Goal: Task Accomplishment & Management: Use online tool/utility

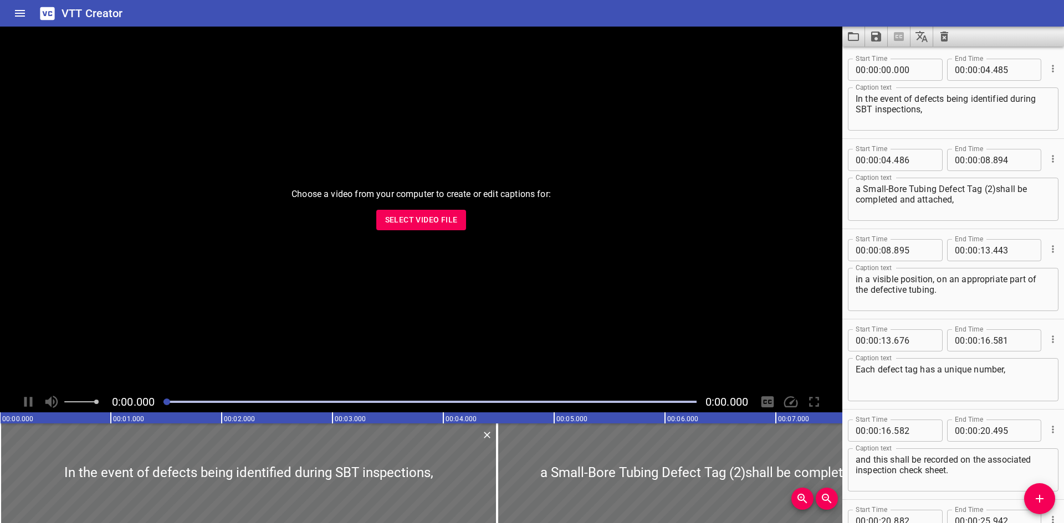
scroll to position [207, 0]
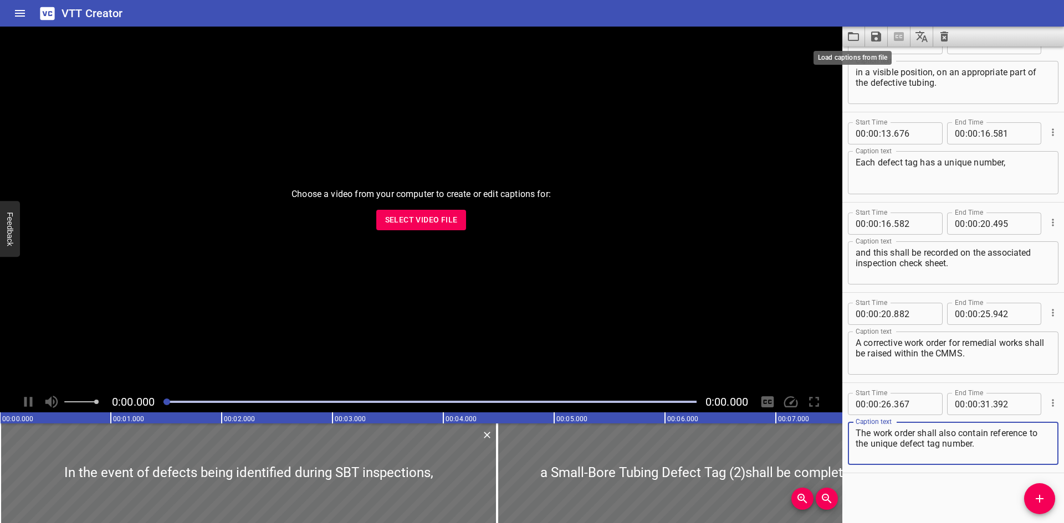
click at [851, 37] on icon "Load captions from file" at bounding box center [852, 36] width 13 height 13
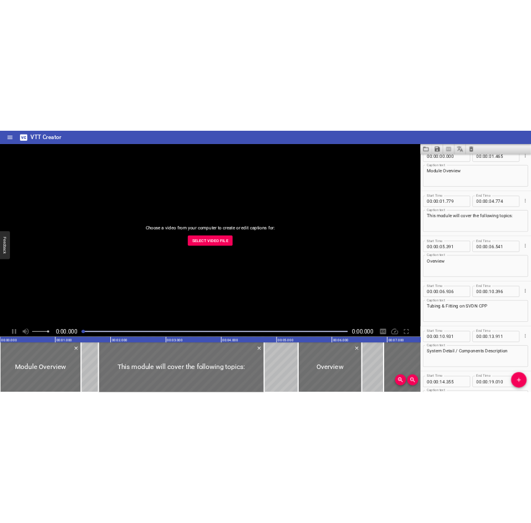
scroll to position [0, 0]
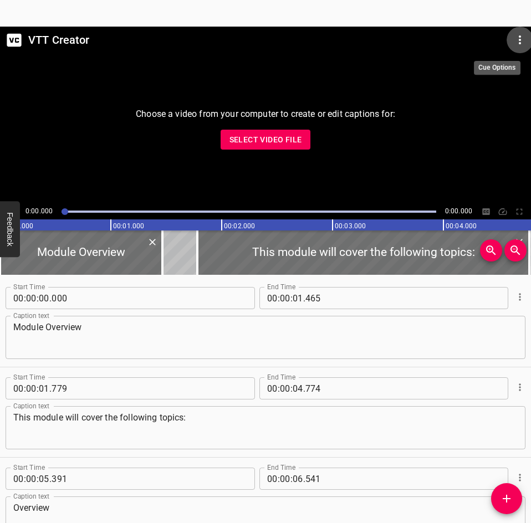
click at [527, 45] on button "Menu" at bounding box center [519, 40] width 27 height 27
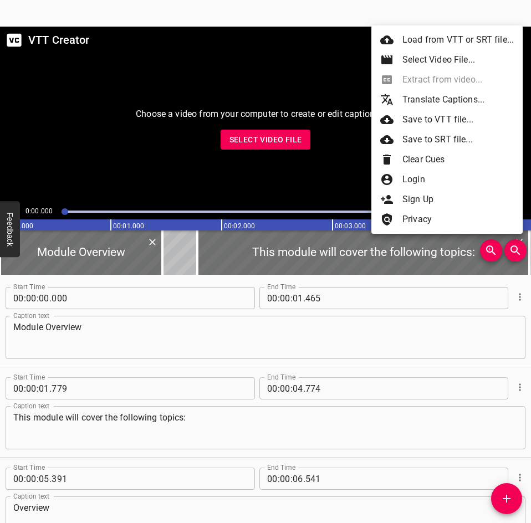
click at [200, 278] on div at bounding box center [265, 261] width 531 height 523
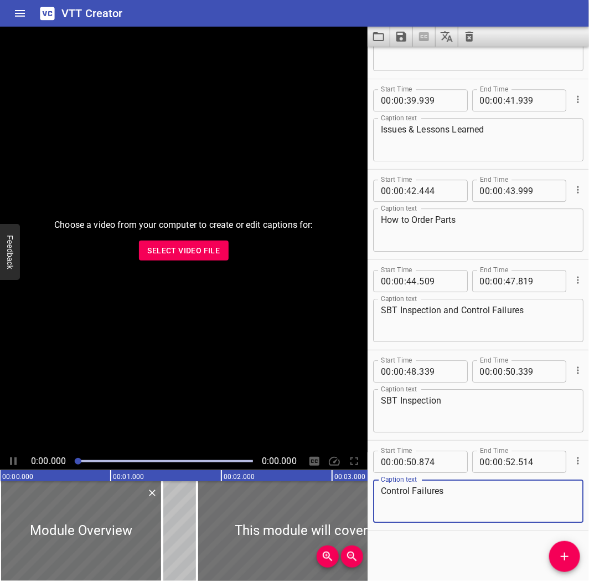
scroll to position [941, 0]
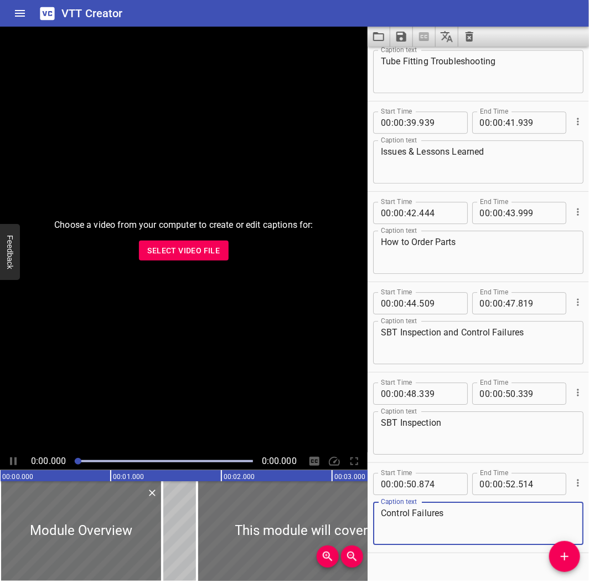
click at [530, 7] on div "VTT Creator" at bounding box center [294, 13] width 589 height 27
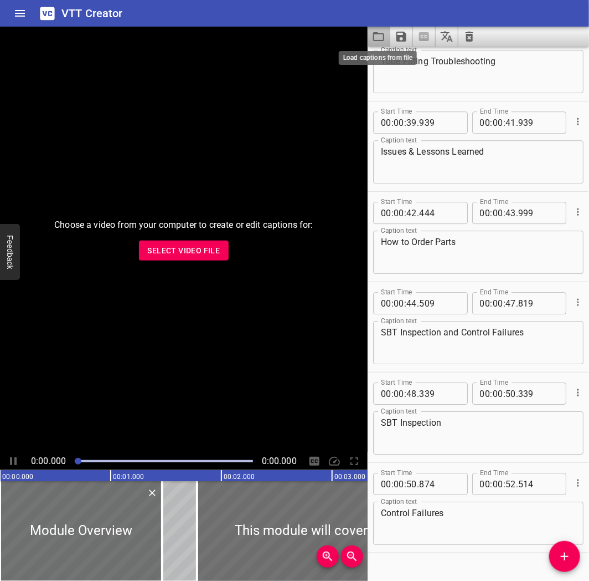
click at [383, 42] on icon "Load captions from file" at bounding box center [378, 36] width 13 height 13
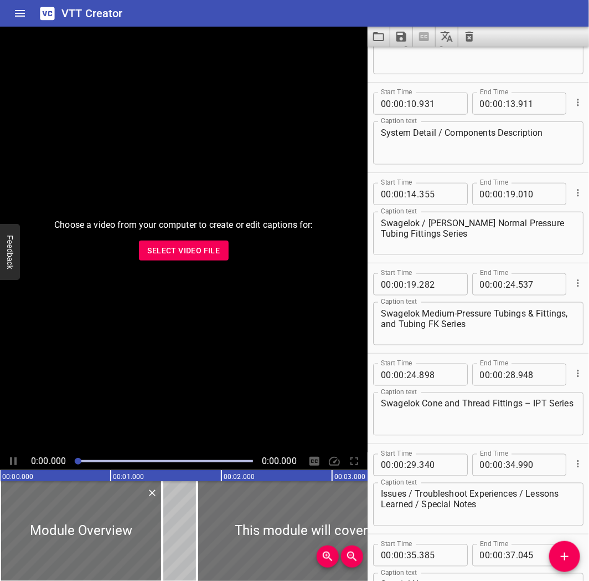
scroll to position [0, 0]
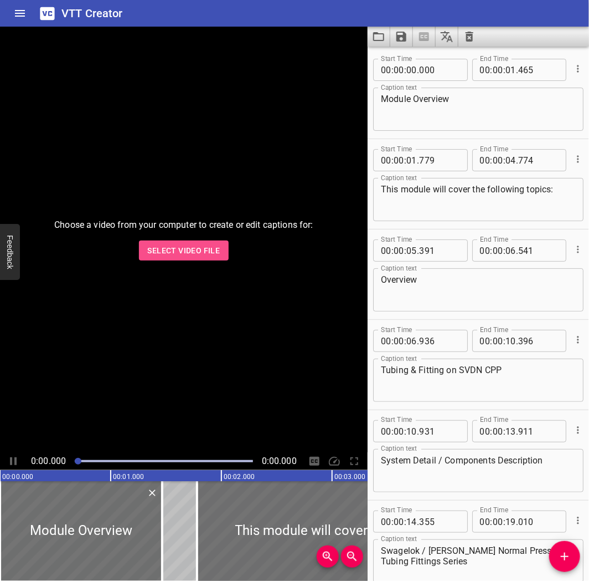
click at [167, 246] on span "Select Video File" at bounding box center [184, 251] width 73 height 14
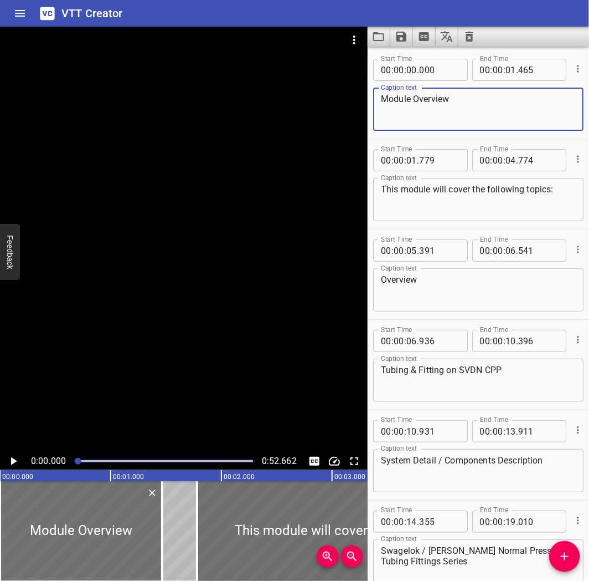
drag, startPoint x: 472, startPoint y: 98, endPoint x: 322, endPoint y: 102, distance: 149.6
click at [322, 102] on main "0:00.000 0:52.662 00:00.000 00:01.000 00:02.000 00:03.000 00:04.000 00:05.000 0…" at bounding box center [294, 304] width 589 height 554
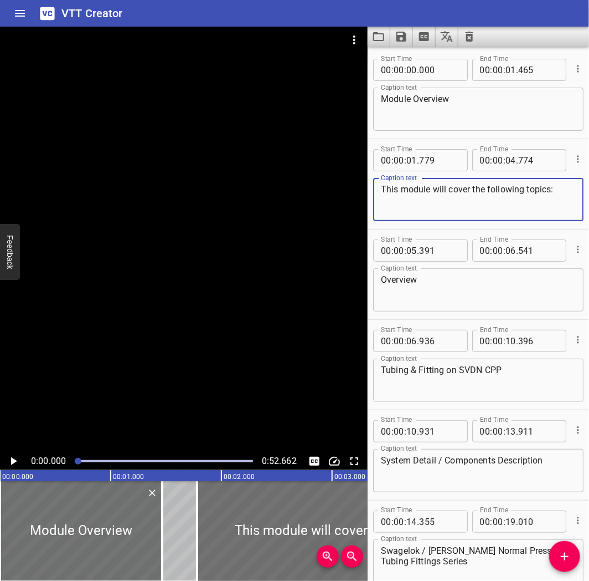
click at [474, 194] on textarea "This module will cover the following topics:" at bounding box center [478, 200] width 195 height 32
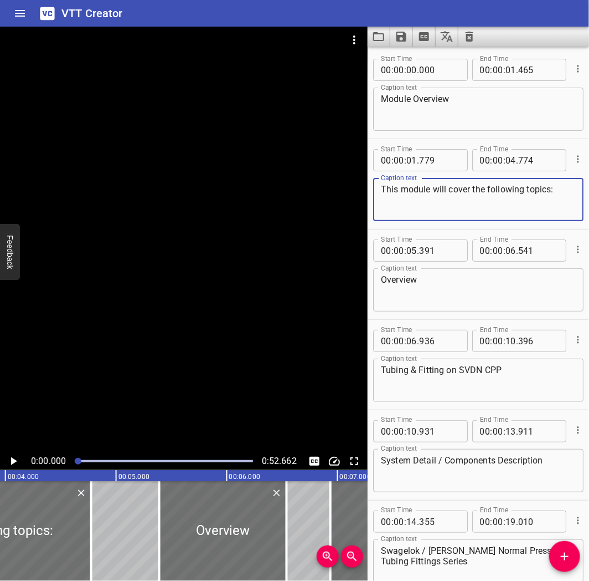
scroll to position [0, 544]
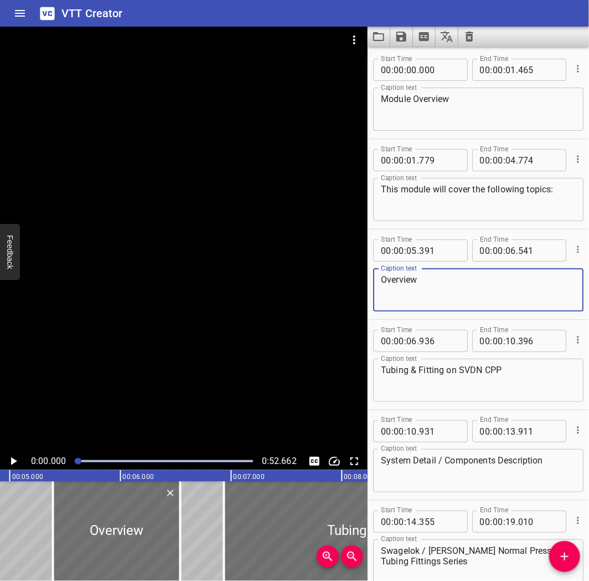
click at [453, 286] on textarea "Overview" at bounding box center [478, 290] width 195 height 32
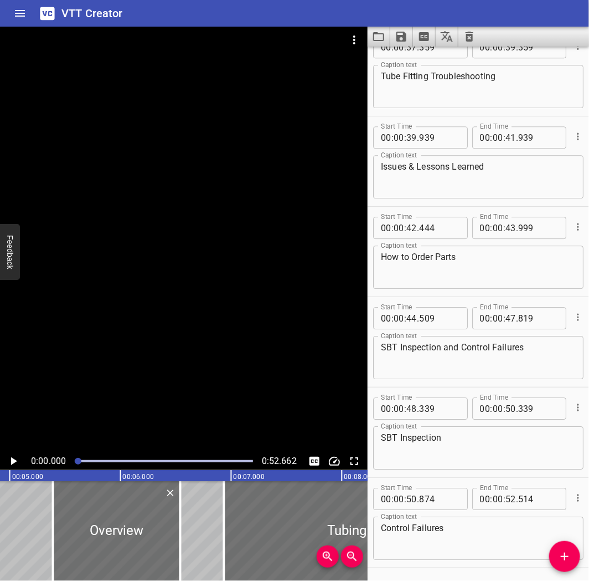
scroll to position [961, 0]
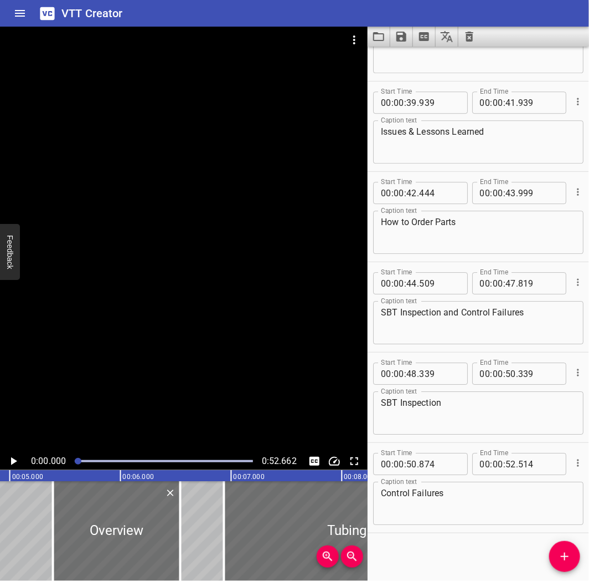
click at [387, 41] on button "Load captions from file" at bounding box center [379, 37] width 23 height 20
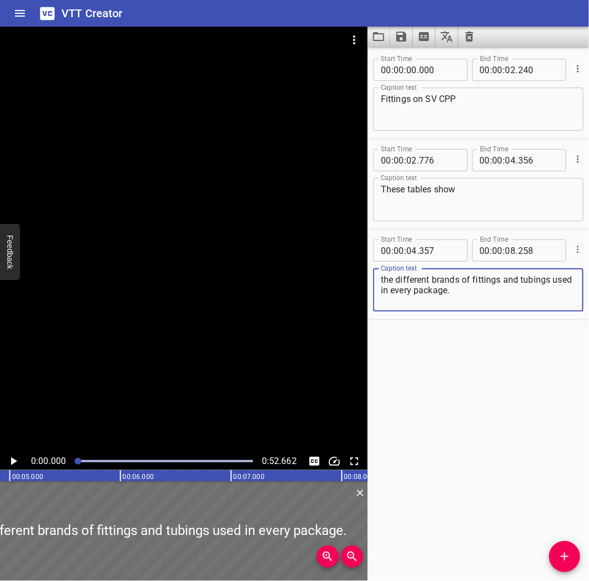
click at [351, 48] on button "Video Options" at bounding box center [354, 40] width 27 height 27
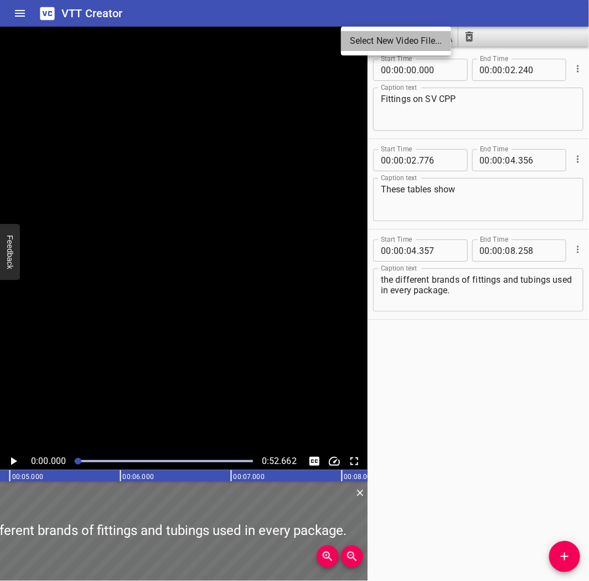
click at [363, 47] on li "Select New Video File..." at bounding box center [396, 41] width 110 height 20
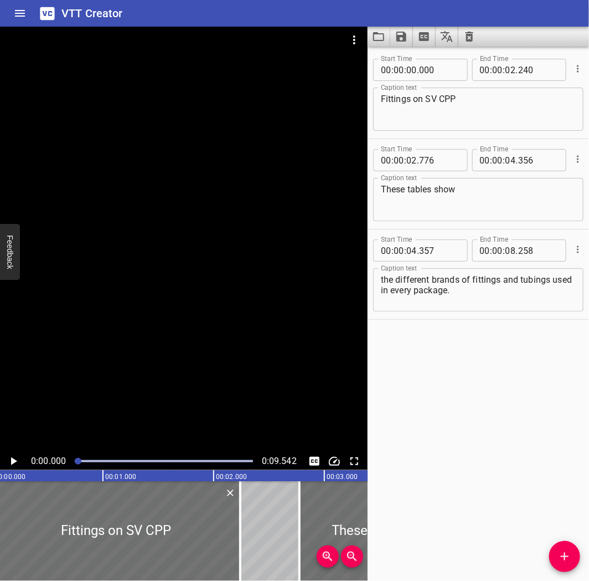
scroll to position [0, 0]
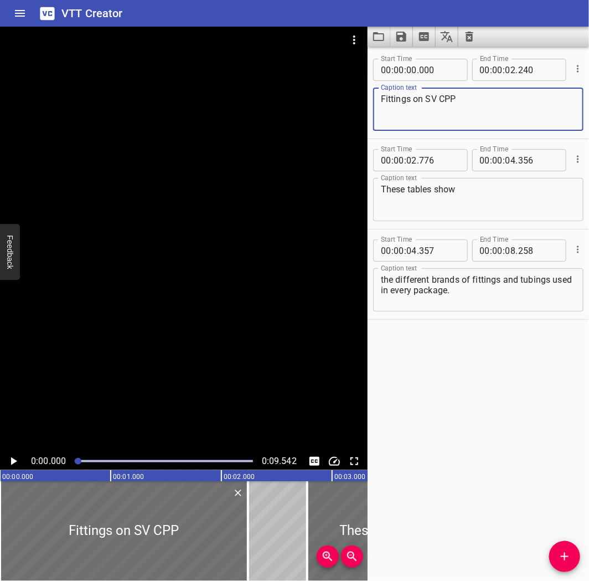
drag, startPoint x: 475, startPoint y: 96, endPoint x: 353, endPoint y: 95, distance: 122.4
click at [353, 95] on main "0:00.000 0:09.542 00:00.000 00:01.000 00:02.000 00:03.000 00:04.000 00:05.000 0…" at bounding box center [294, 304] width 589 height 554
drag, startPoint x: 438, startPoint y: 556, endPoint x: 440, endPoint y: 549, distance: 6.5
click at [436, 522] on div "Start Time 00 : 00 : 00 . 000 Start Time End Time 00 : 00 : 02 . 240 End Time C…" at bounding box center [479, 314] width 222 height 534
click at [356, 8] on div "VTT Creator" at bounding box center [294, 13] width 589 height 27
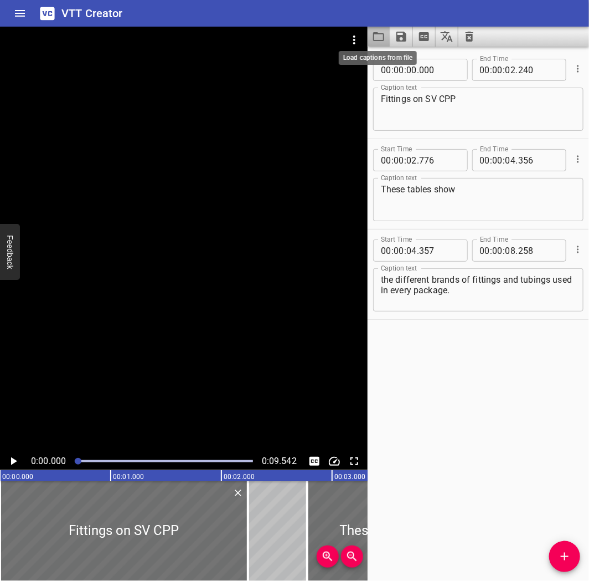
click at [378, 32] on icon "Load captions from file" at bounding box center [378, 36] width 13 height 13
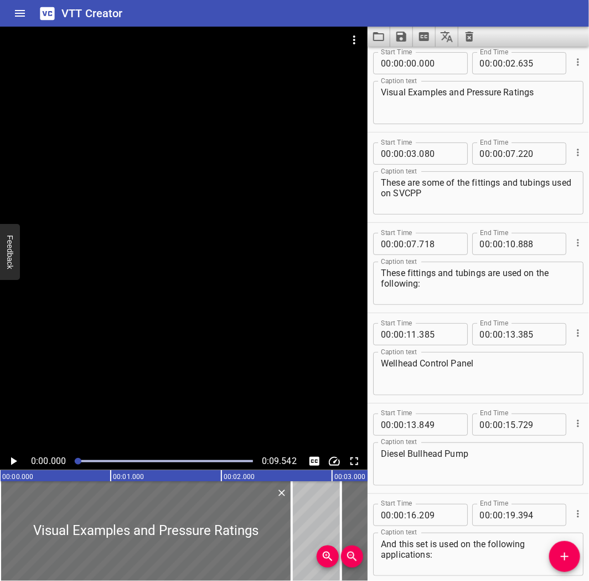
scroll to position [8, 0]
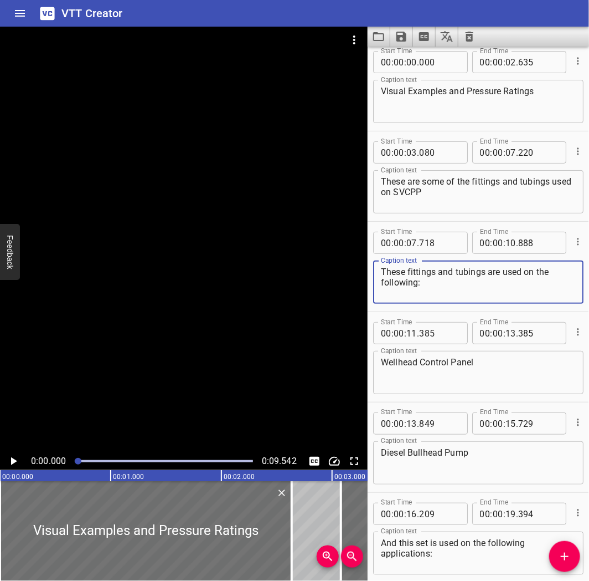
click at [445, 273] on textarea "These fittings and tubings are used on the following:" at bounding box center [478, 282] width 195 height 32
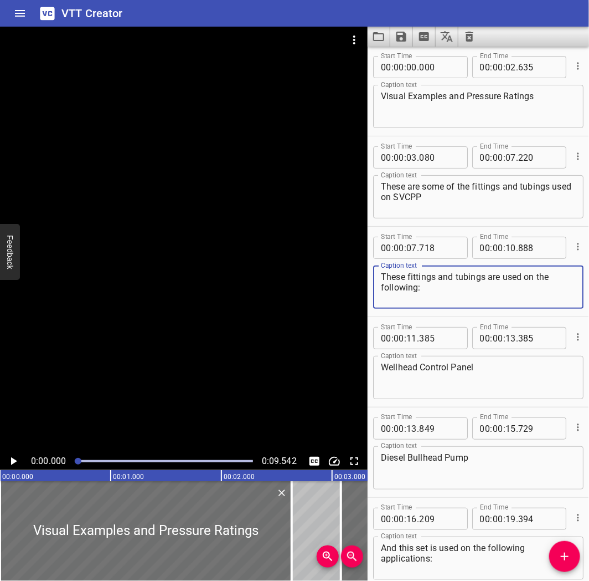
scroll to position [0, 0]
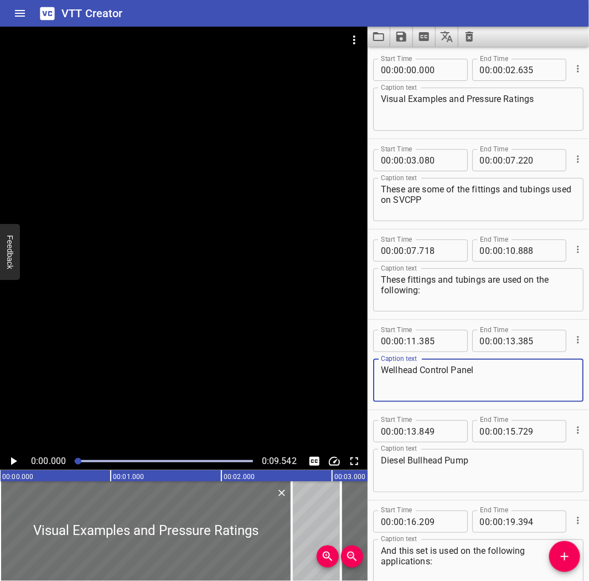
click at [465, 371] on textarea "Wellhead Control Panel" at bounding box center [478, 380] width 195 height 32
click at [445, 449] on div "Diesel Bullhead Pump Caption text" at bounding box center [478, 470] width 210 height 43
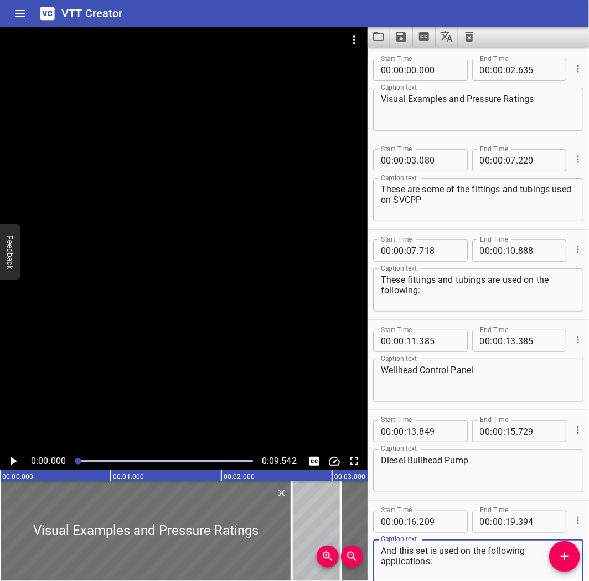
click at [443, 522] on textarea "And this set is used on the following applications:" at bounding box center [478, 561] width 195 height 32
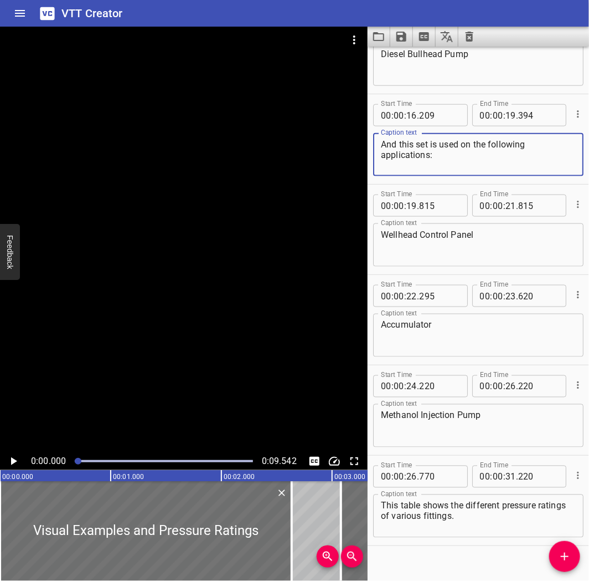
scroll to position [419, 0]
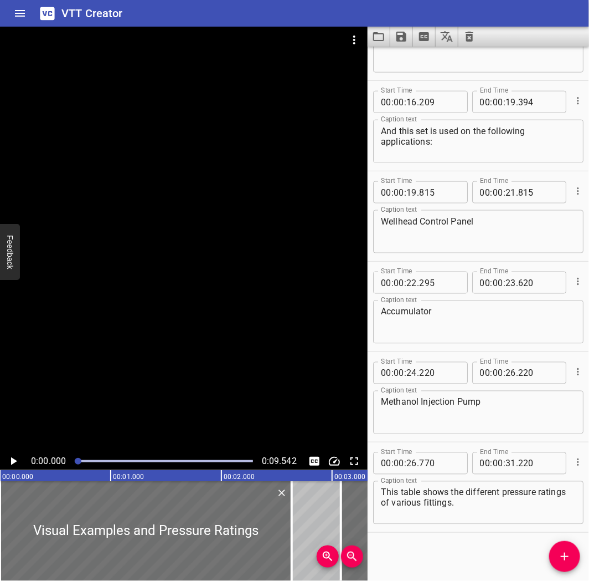
click at [382, 47] on textarea "Diesel Bullhead Pump" at bounding box center [478, 51] width 195 height 32
click at [375, 39] on icon "Load captions from file" at bounding box center [378, 36] width 13 height 13
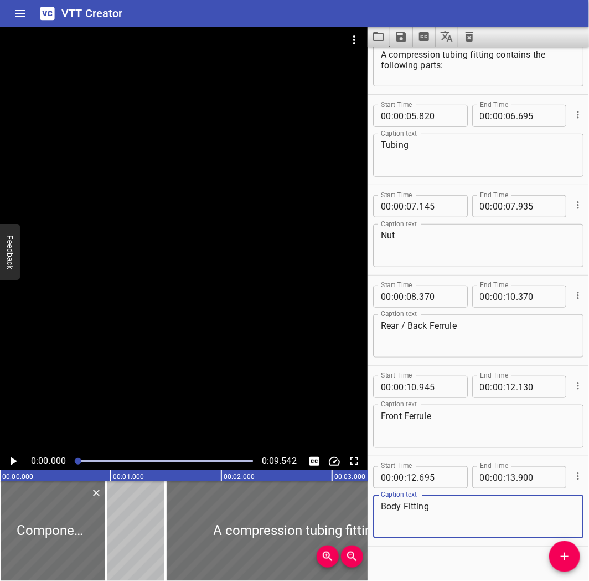
scroll to position [148, 0]
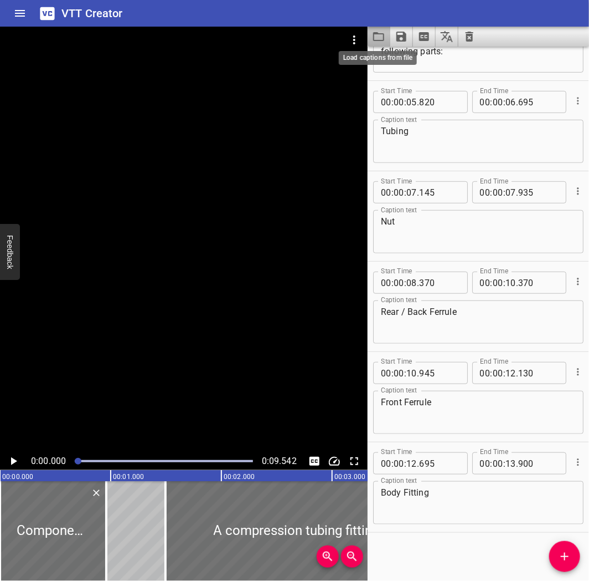
click at [373, 35] on icon "Load captions from file" at bounding box center [378, 36] width 13 height 13
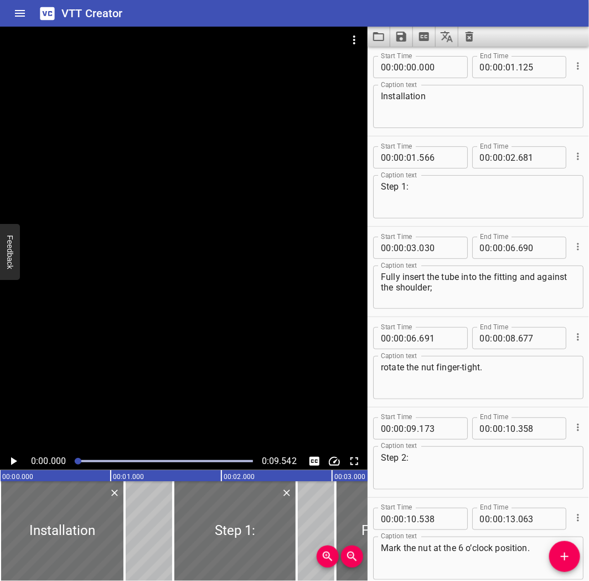
scroll to position [0, 0]
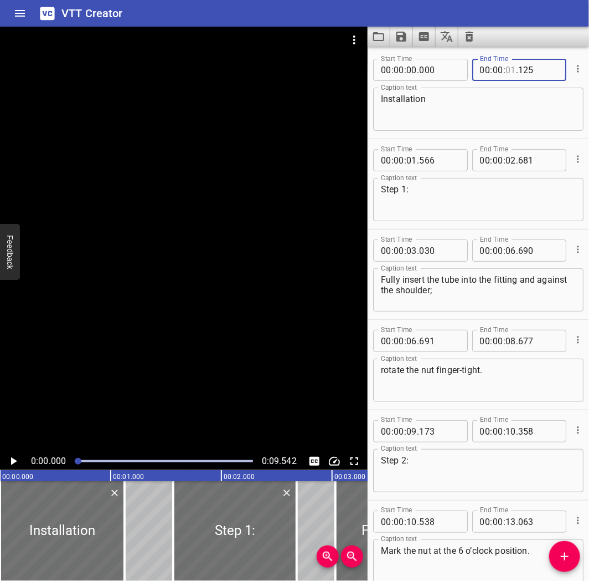
type input "01"
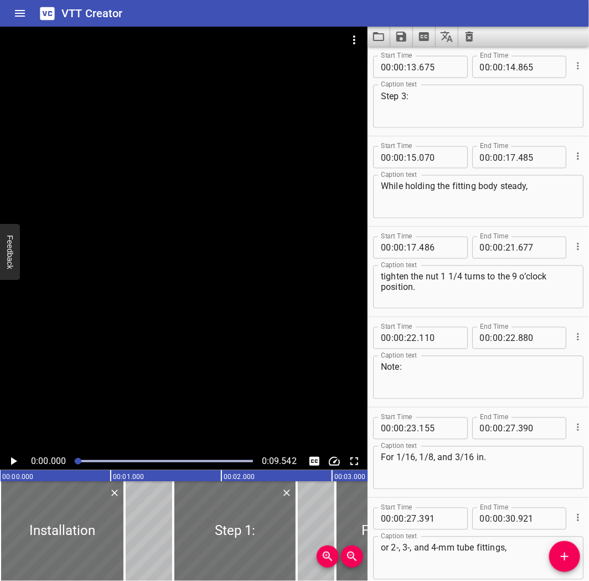
scroll to position [536, 0]
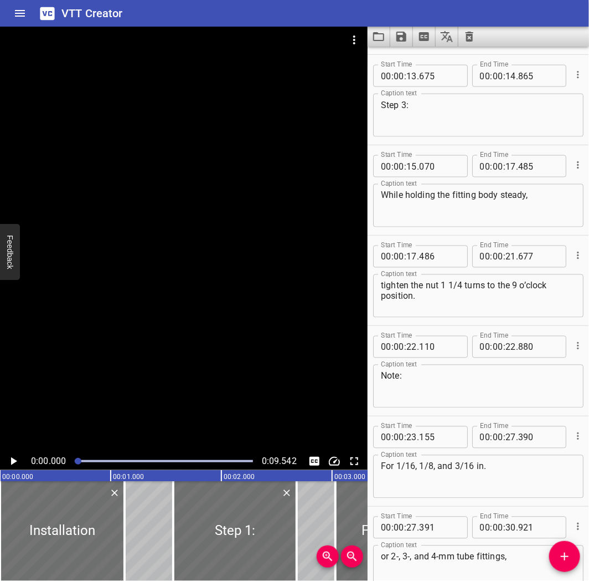
click at [374, 39] on icon "Load captions from file" at bounding box center [378, 36] width 13 height 13
type input "01"
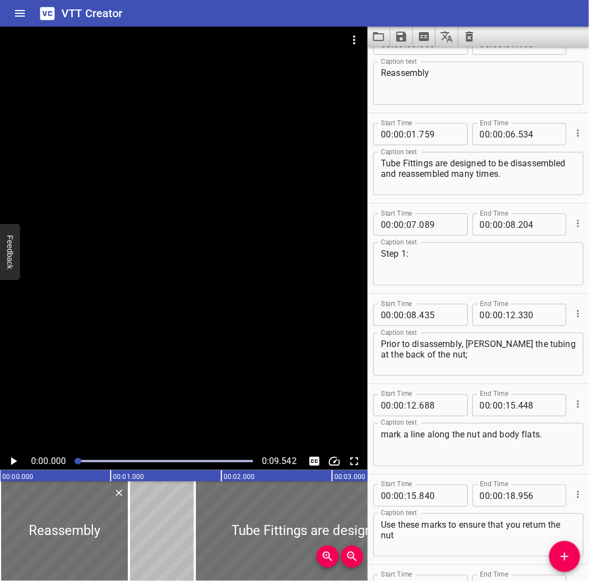
scroll to position [0, 0]
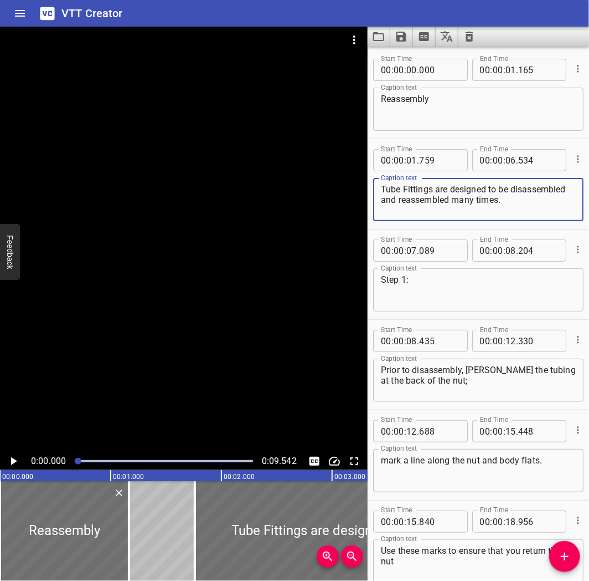
click at [495, 194] on textarea "Tube Fittings are designed to be disassembled and reassembled many times." at bounding box center [478, 200] width 195 height 32
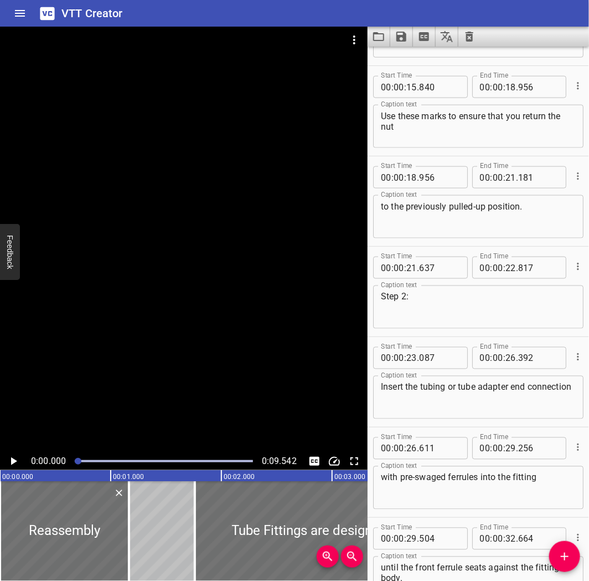
scroll to position [445, 0]
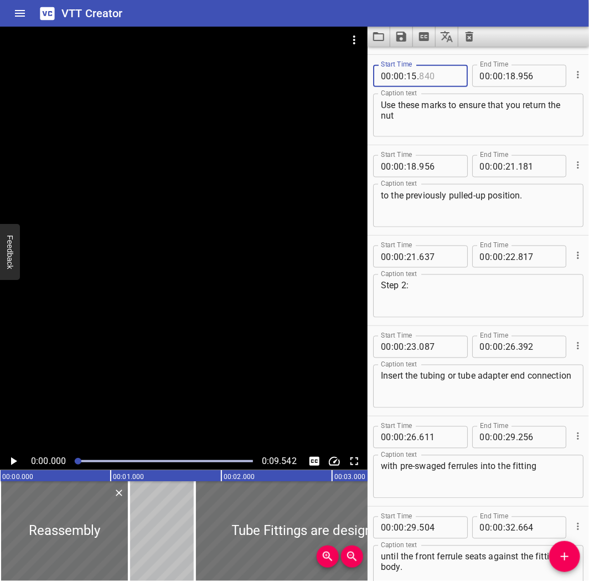
click at [427, 71] on input "number" at bounding box center [439, 76] width 40 height 22
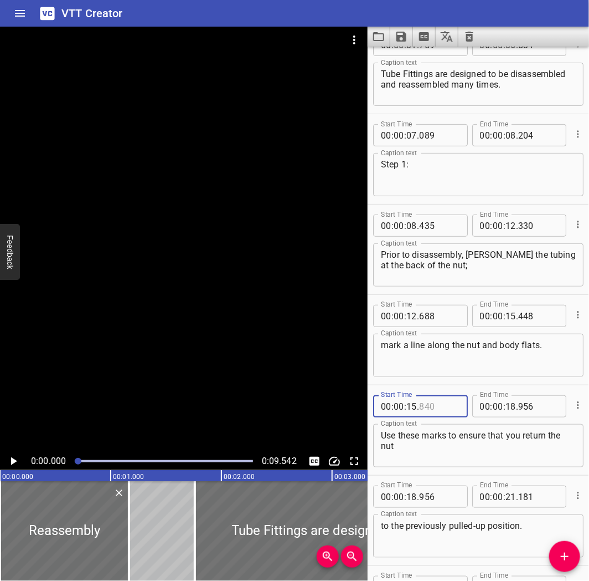
scroll to position [104, 0]
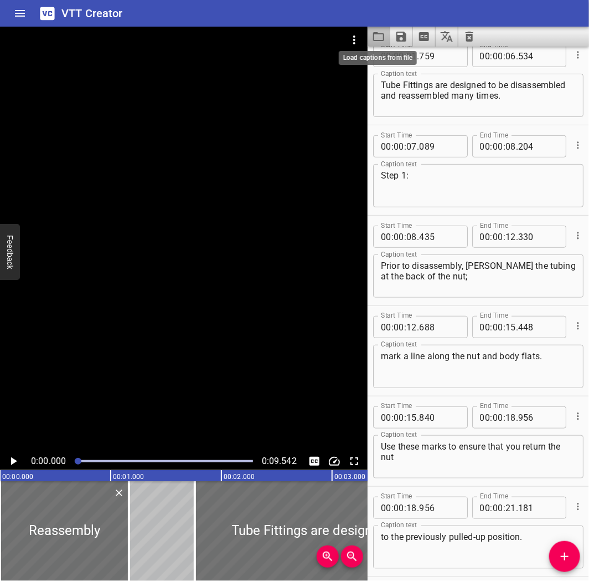
type input "840"
click at [374, 33] on icon "Load captions from file" at bounding box center [378, 36] width 11 height 9
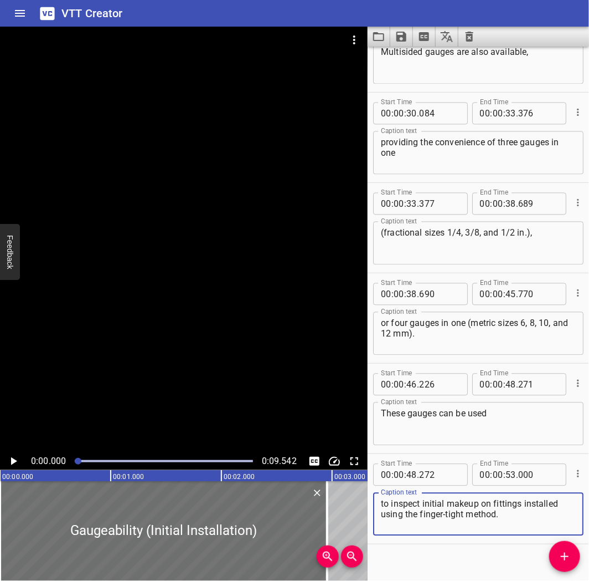
scroll to position [690, 0]
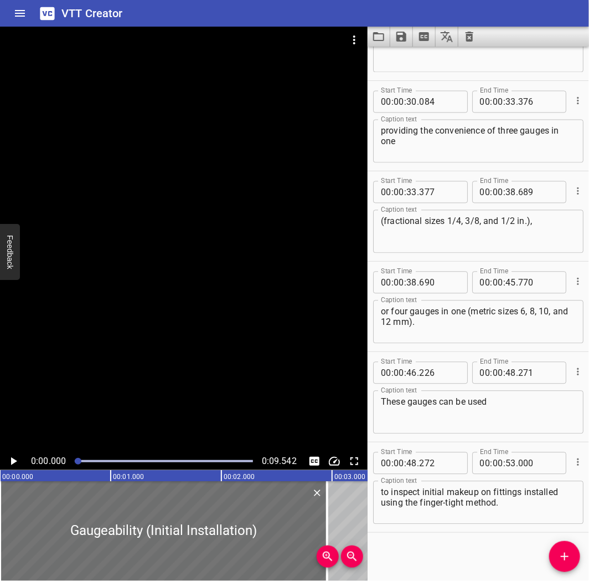
click at [373, 28] on button "Load captions from file" at bounding box center [379, 37] width 23 height 20
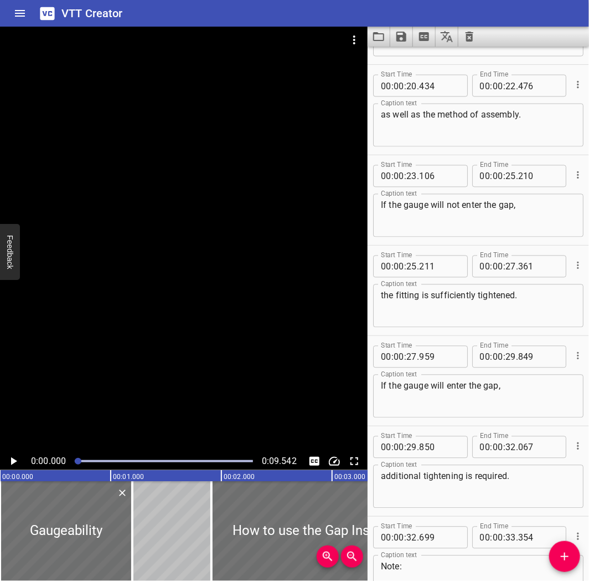
scroll to position [677, 0]
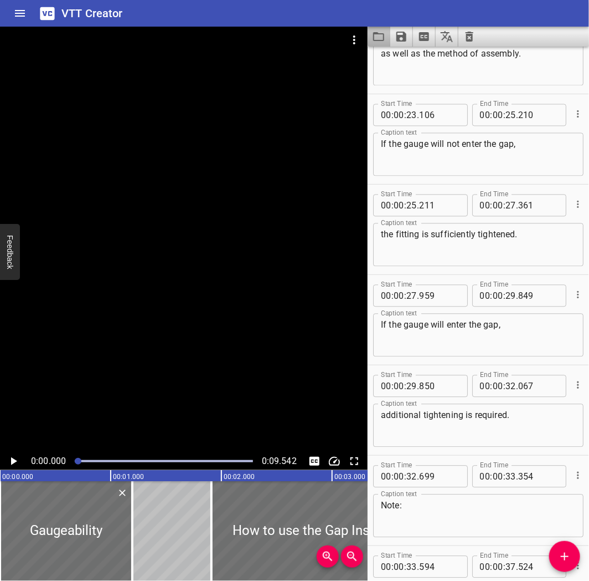
click at [386, 39] on button "Load captions from file" at bounding box center [379, 37] width 23 height 20
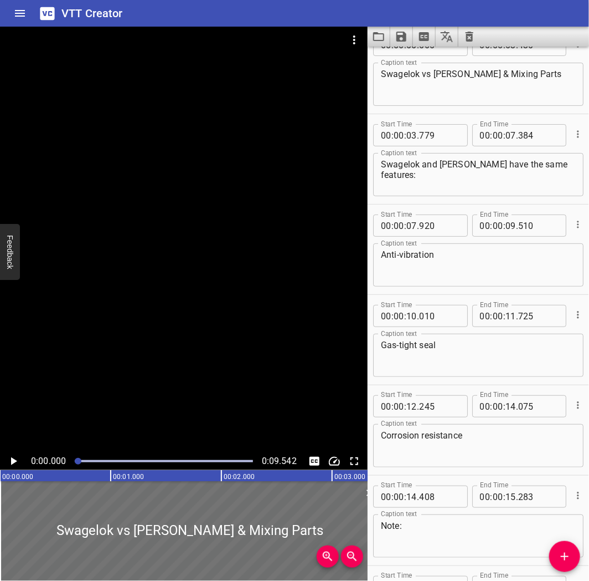
scroll to position [0, 0]
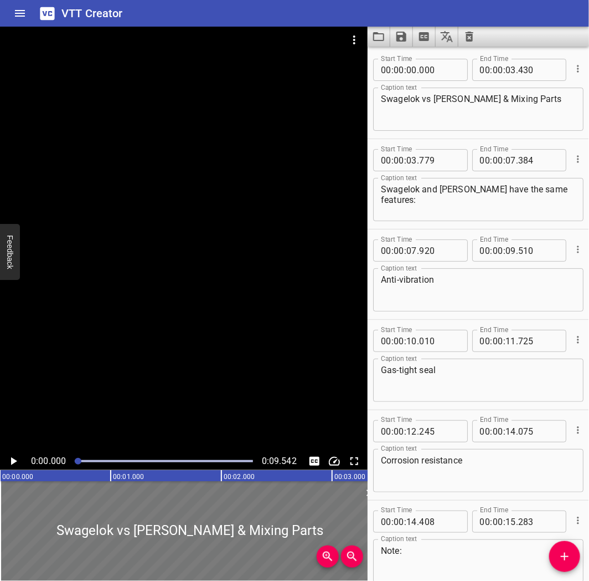
drag, startPoint x: 228, startPoint y: 463, endPoint x: 229, endPoint y: 496, distance: 33.3
click at [373, 32] on icon "Load captions from file" at bounding box center [378, 36] width 13 height 13
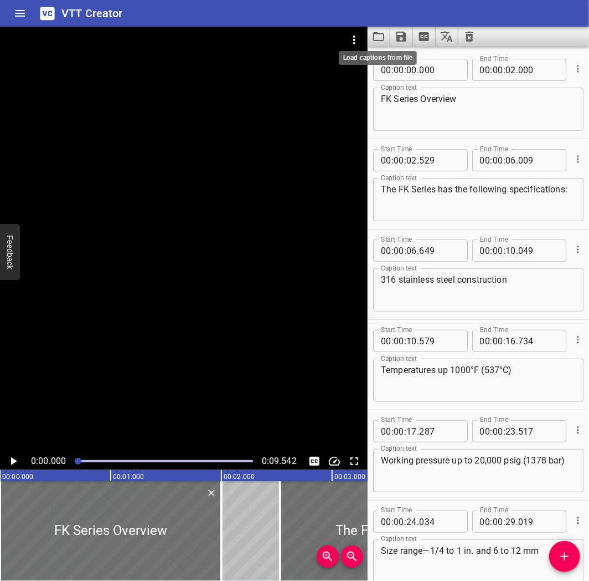
click at [372, 34] on icon "Load captions from file" at bounding box center [378, 36] width 13 height 13
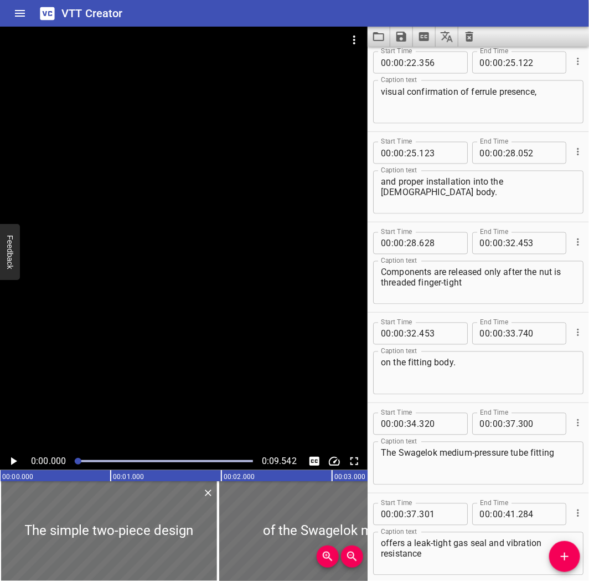
scroll to position [554, 0]
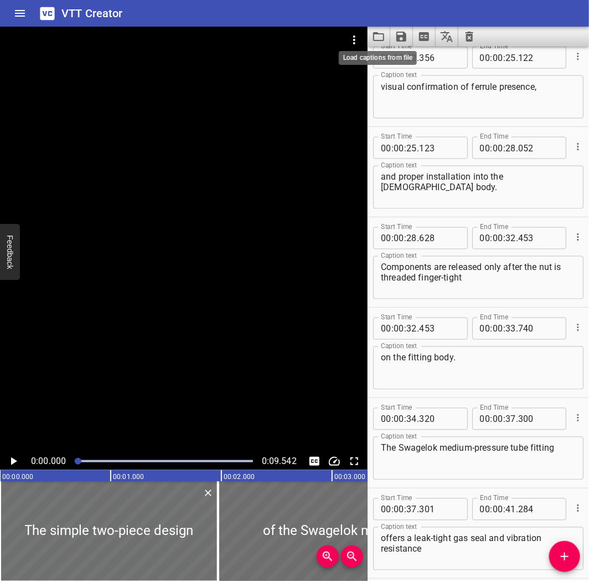
click at [381, 38] on icon "Load captions from file" at bounding box center [378, 36] width 13 height 13
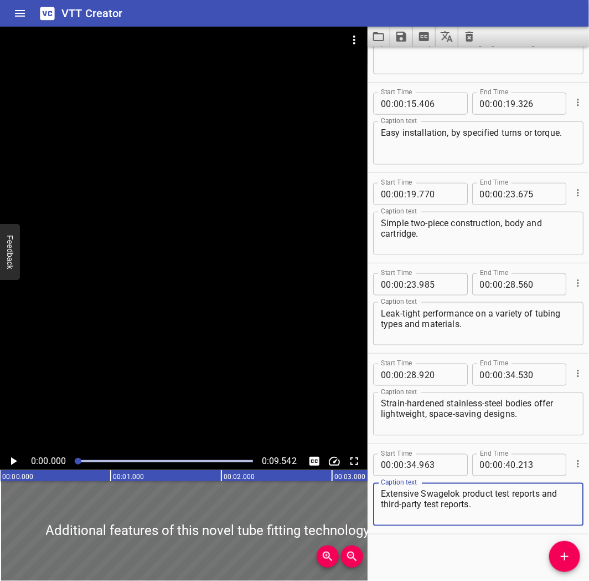
scroll to position [329, 0]
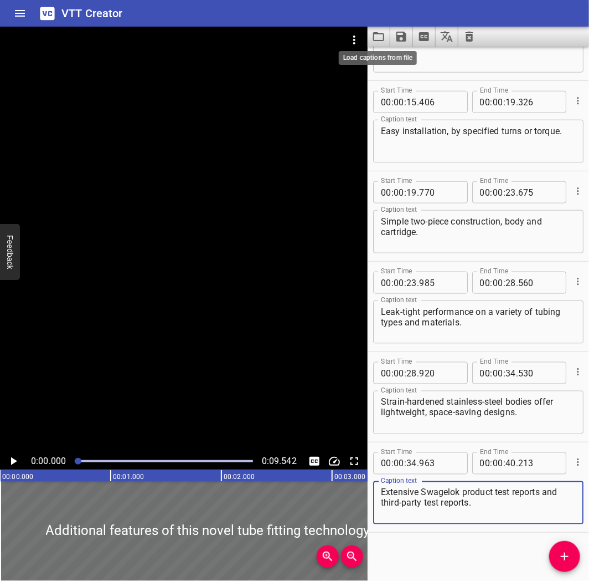
click at [378, 39] on icon "Load captions from file" at bounding box center [378, 36] width 13 height 13
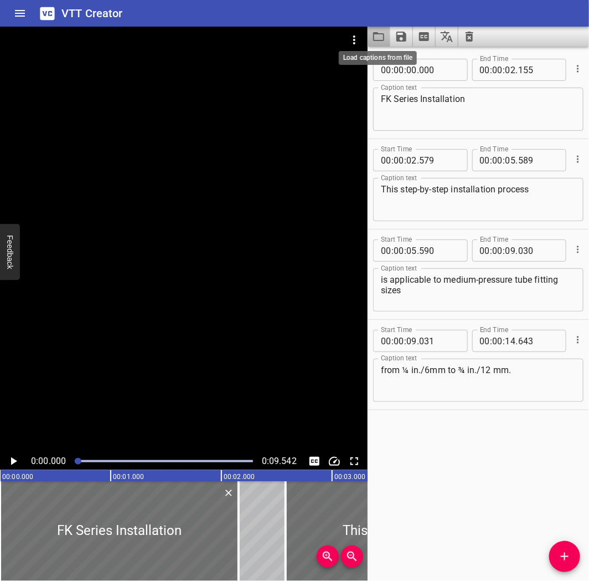
click at [381, 34] on icon "Load captions from file" at bounding box center [378, 36] width 13 height 13
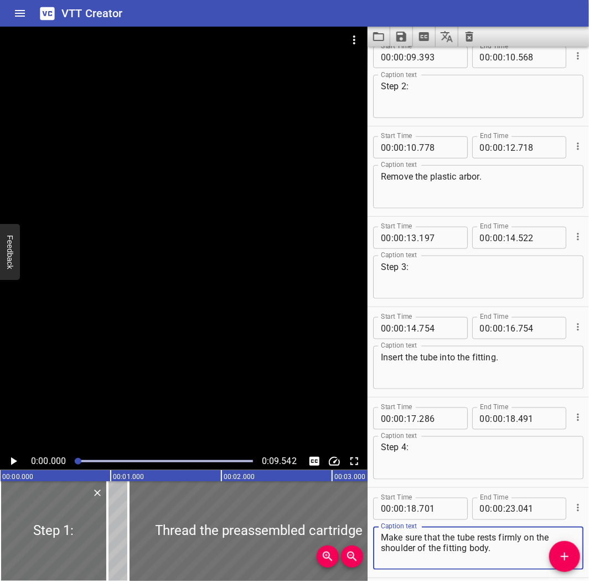
scroll to position [291, 0]
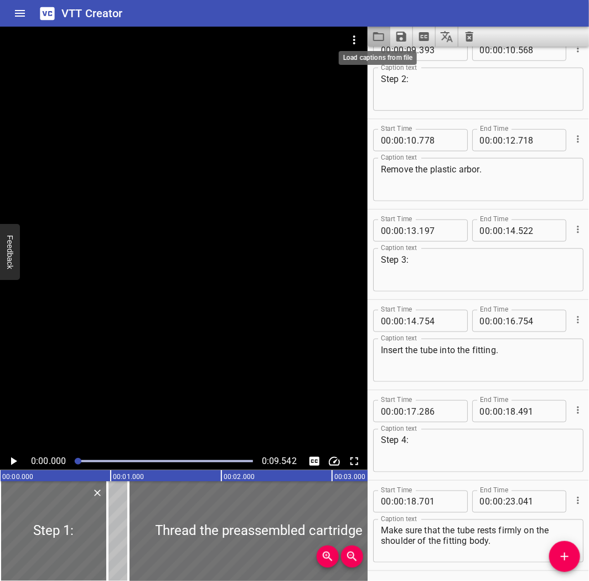
click at [379, 41] on icon "Load captions from file" at bounding box center [378, 36] width 13 height 13
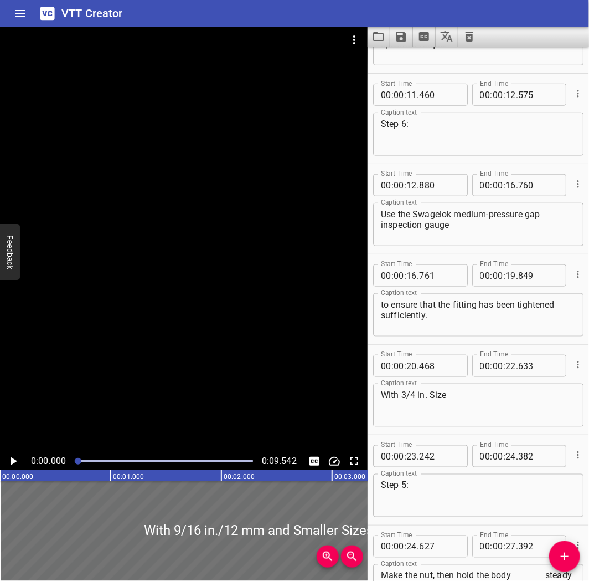
scroll to position [281, 0]
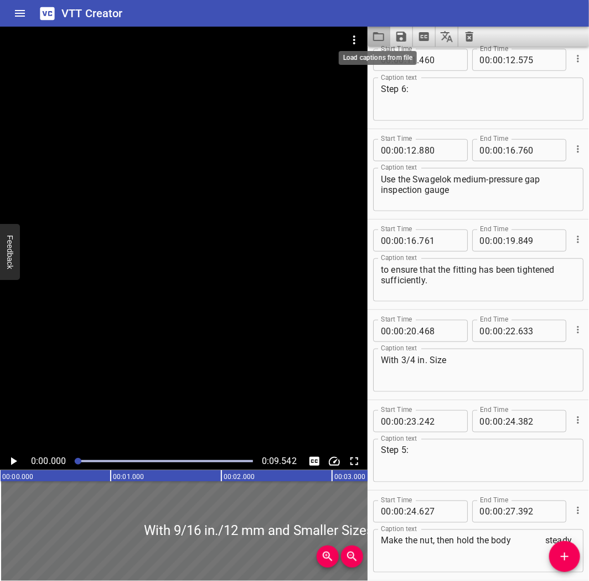
click at [377, 35] on icon "Load captions from file" at bounding box center [378, 36] width 13 height 13
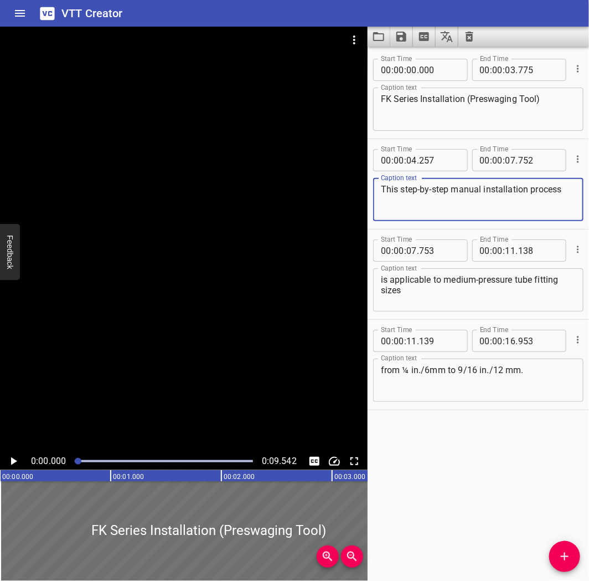
click at [513, 190] on textarea "This step-by-step manual installation process" at bounding box center [478, 200] width 195 height 32
click at [374, 29] on button "Load captions from file" at bounding box center [379, 37] width 23 height 20
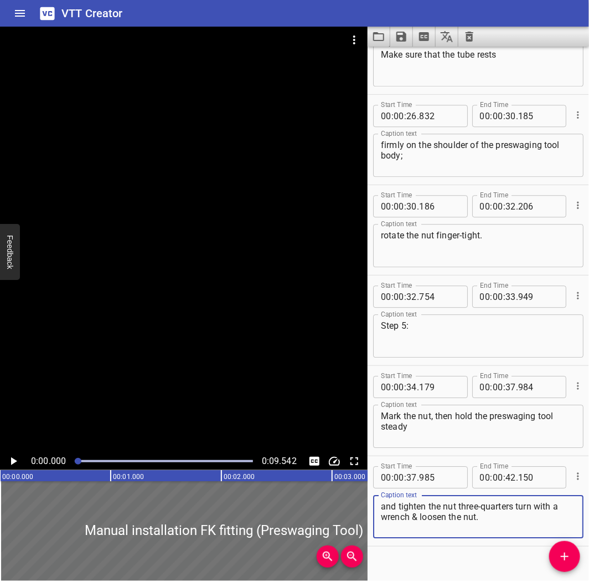
scroll to position [871, 0]
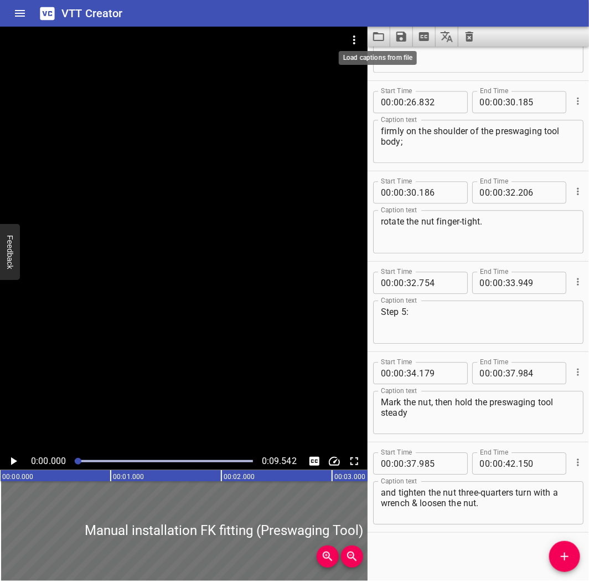
click at [374, 35] on icon "Load captions from file" at bounding box center [378, 36] width 13 height 13
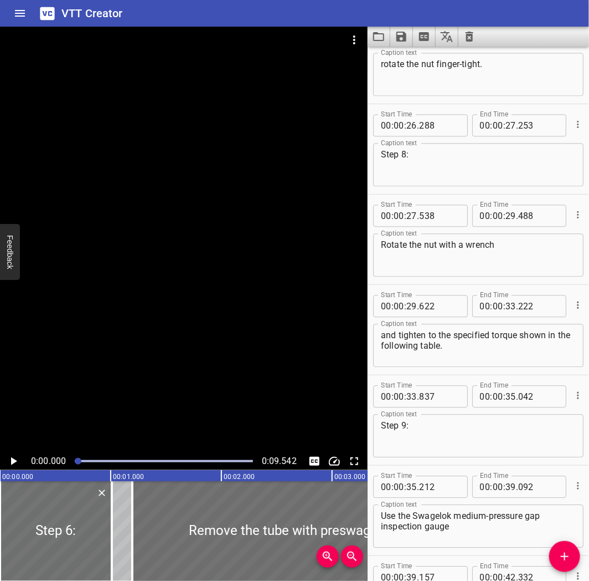
scroll to position [759, 0]
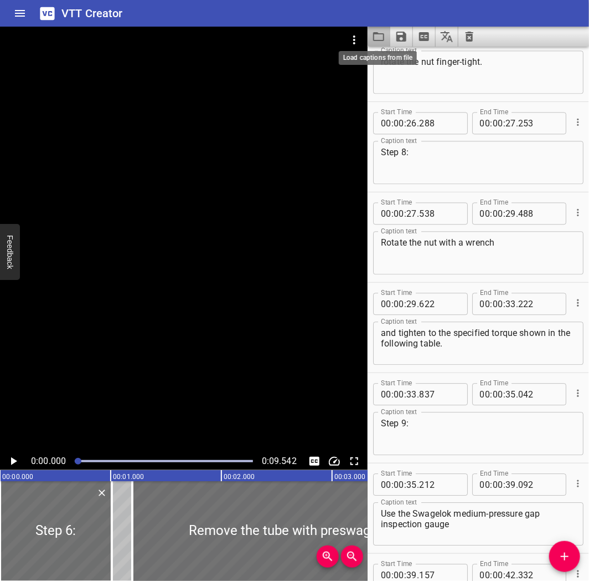
click at [383, 40] on icon "Load captions from file" at bounding box center [378, 36] width 11 height 9
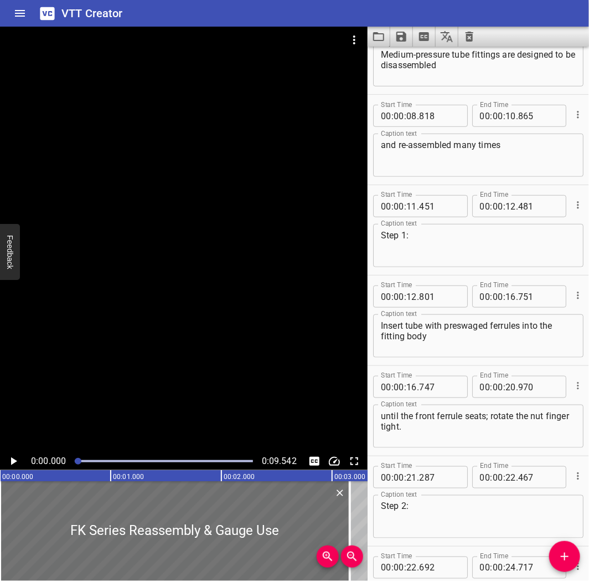
scroll to position [251, 0]
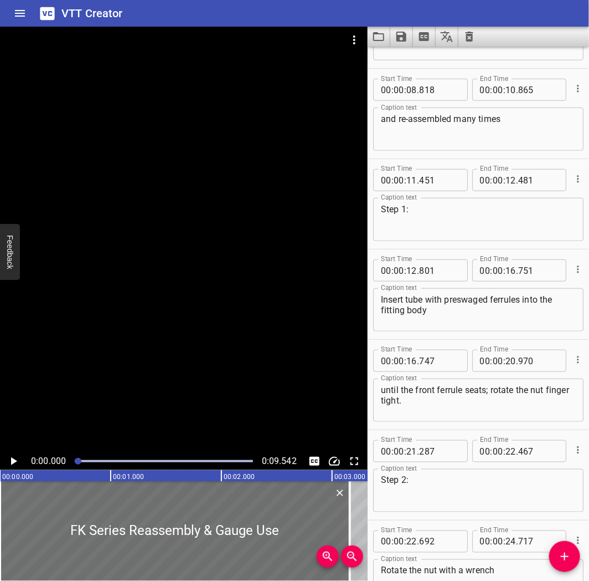
click at [347, 6] on div "VTT Creator" at bounding box center [294, 13] width 589 height 27
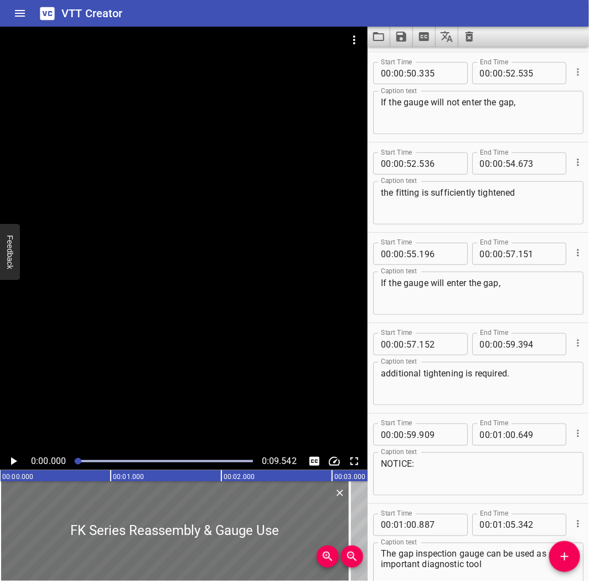
scroll to position [1535, 0]
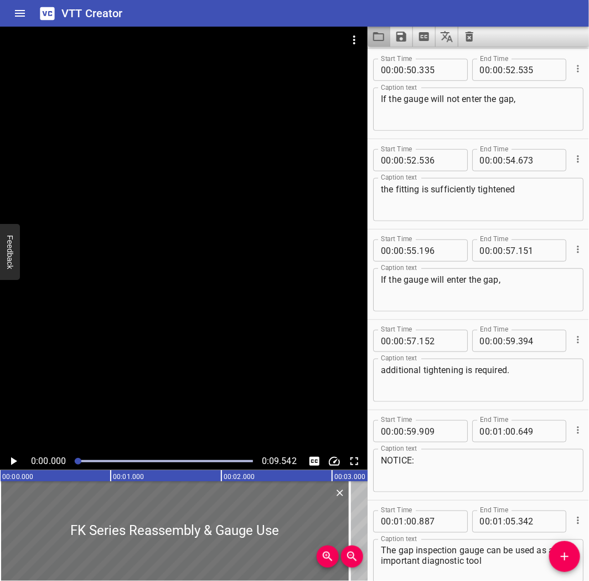
click at [381, 44] on button "Load captions from file" at bounding box center [379, 37] width 23 height 20
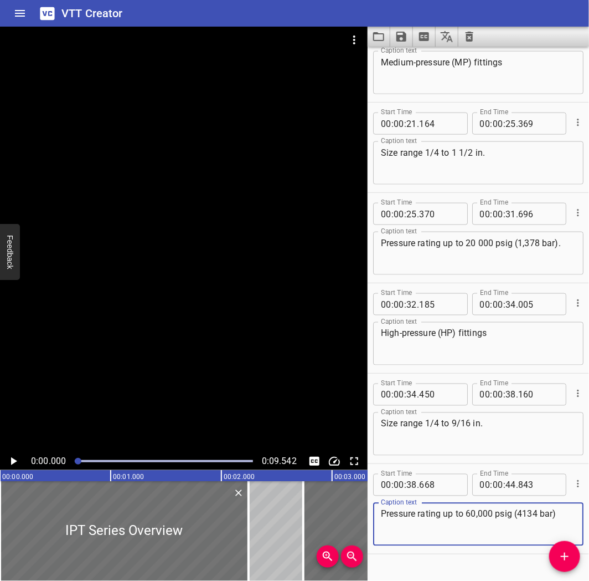
scroll to position [419, 0]
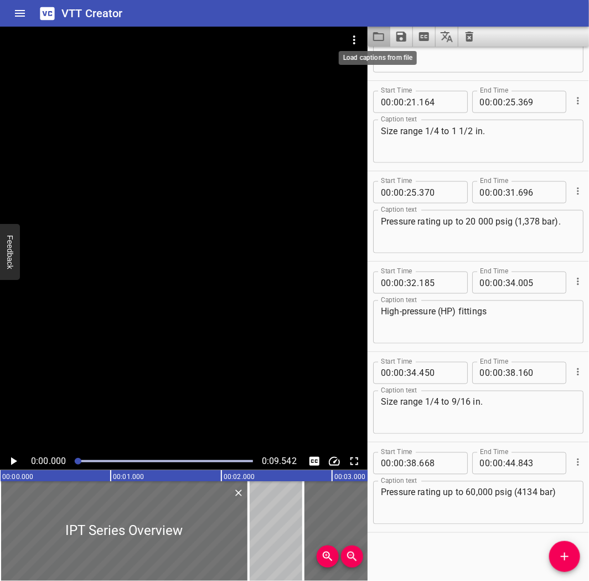
click at [384, 36] on icon "Load captions from file" at bounding box center [378, 36] width 11 height 9
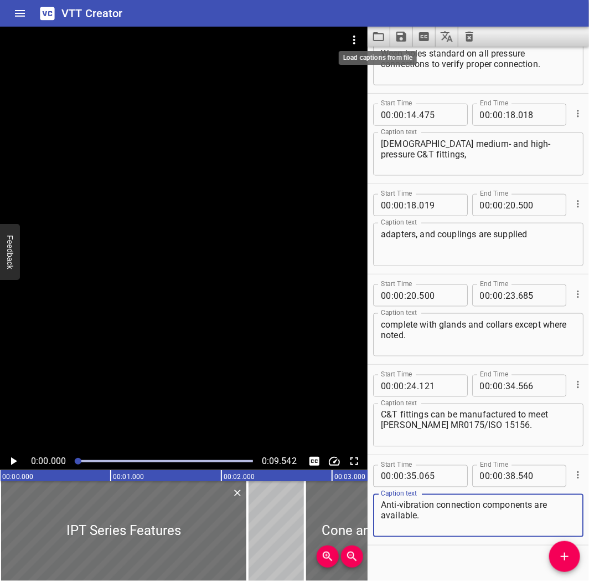
scroll to position [330, 0]
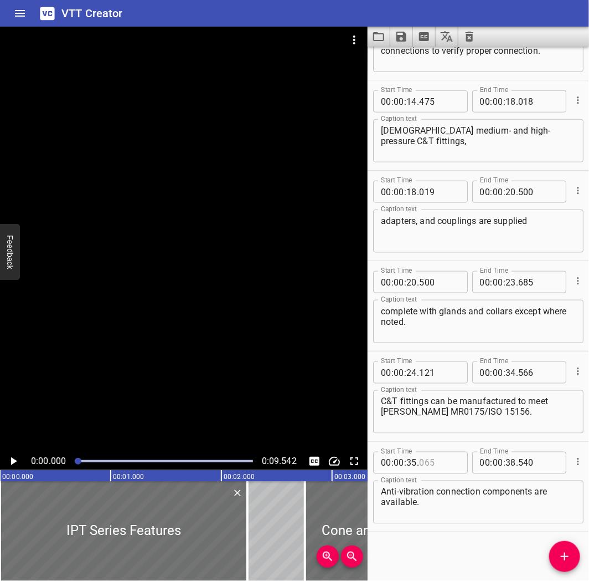
click at [441, 451] on input "number" at bounding box center [439, 462] width 40 height 22
type input "065"
click at [372, 40] on icon "Load captions from file" at bounding box center [378, 36] width 13 height 13
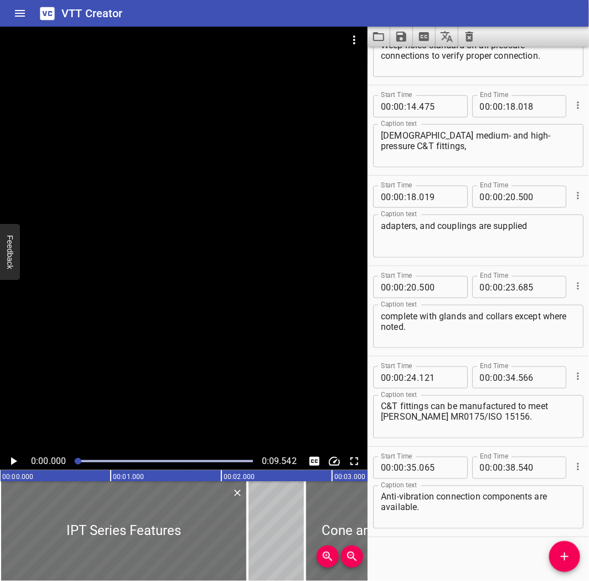
scroll to position [329, 0]
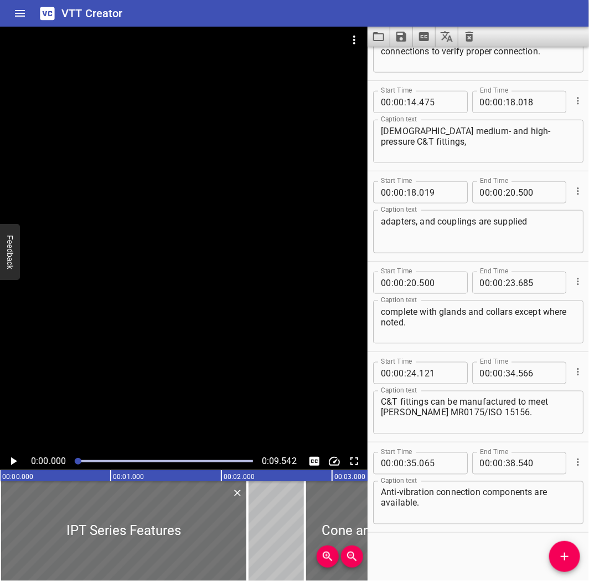
click at [145, 19] on div "VTT Creator" at bounding box center [294, 13] width 589 height 27
click at [369, 37] on button "Load captions from file" at bounding box center [379, 37] width 23 height 20
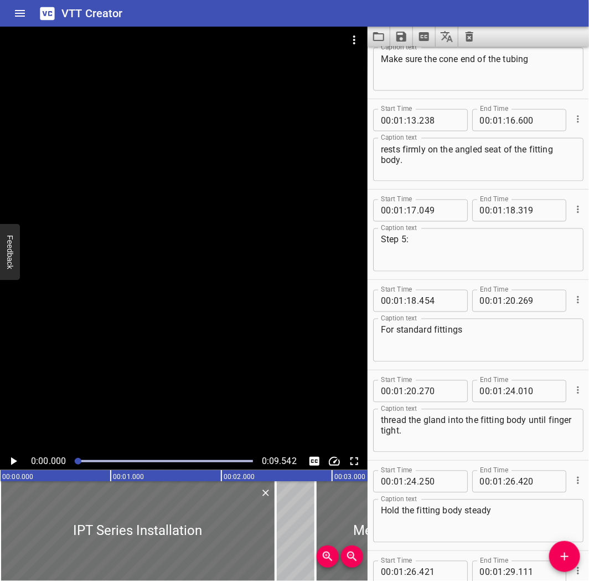
scroll to position [1900, 0]
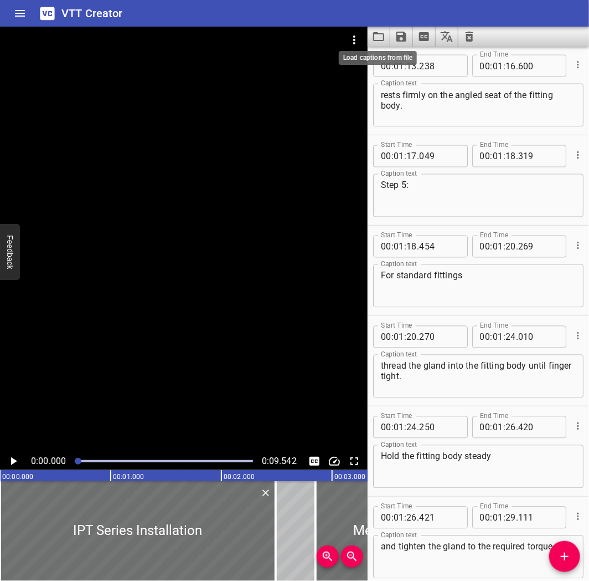
click at [375, 40] on icon "Load captions from file" at bounding box center [378, 36] width 11 height 9
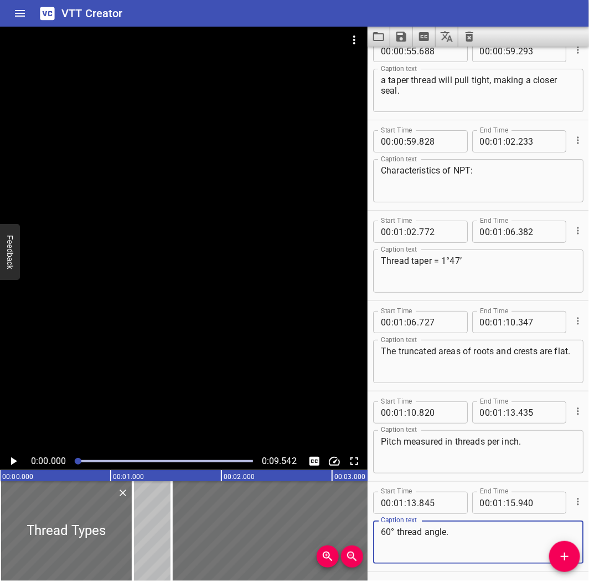
scroll to position [1322, 0]
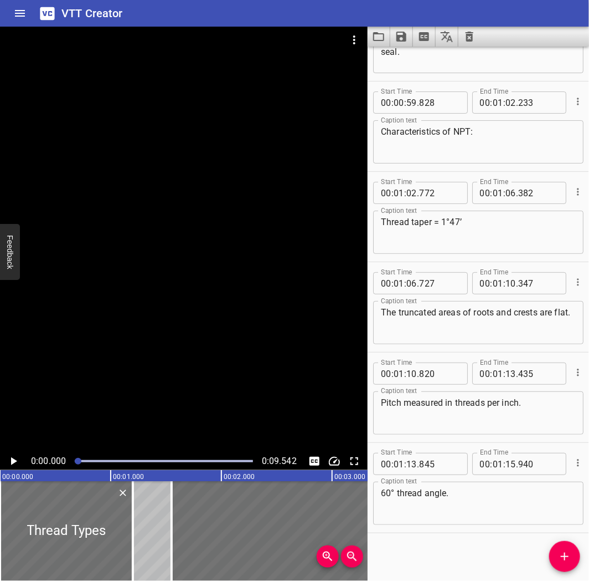
drag, startPoint x: 287, startPoint y: 107, endPoint x: 296, endPoint y: 107, distance: 9.4
drag, startPoint x: 296, startPoint y: 107, endPoint x: 536, endPoint y: 264, distance: 285.8
click at [530, 263] on div "Start Time 00 : 01 : 06 . 727 Start Time End Time 00 : 01 : 10 . End Time Capti…" at bounding box center [479, 307] width 222 height 90
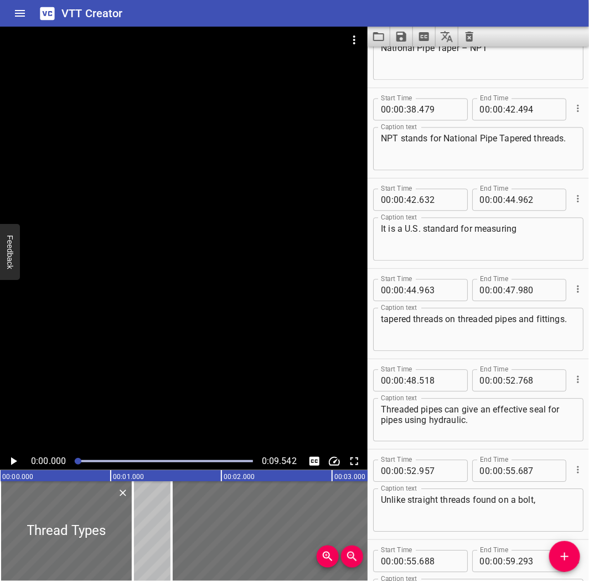
scroll to position [0, 0]
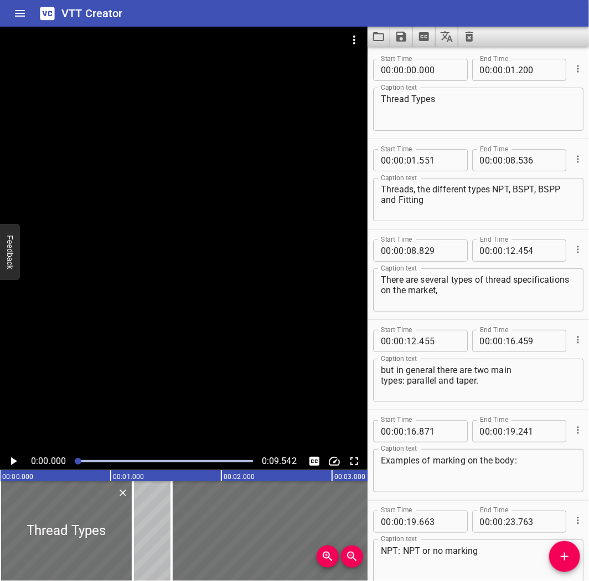
type input "347"
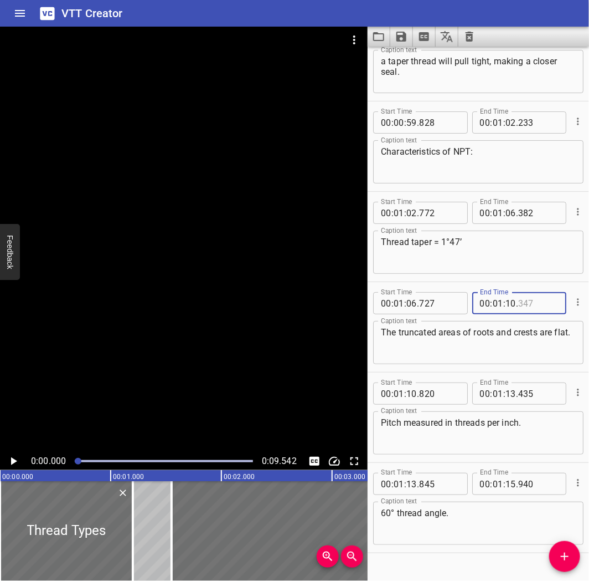
scroll to position [1322, 0]
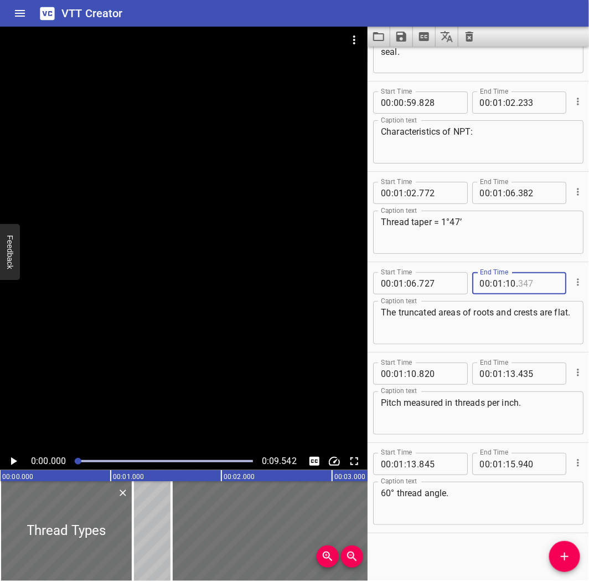
type input "347"
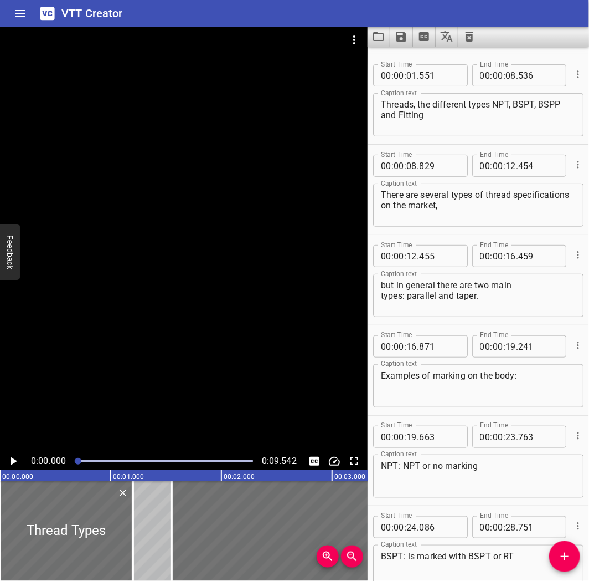
scroll to position [0, 0]
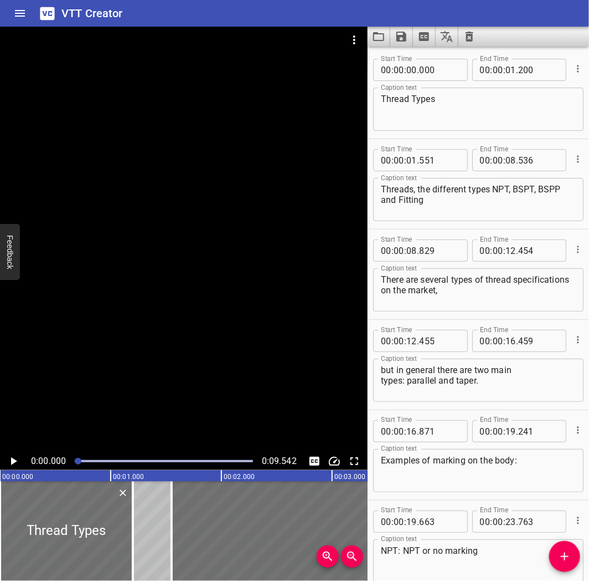
type input "347"
click at [451, 206] on textarea "Threads, the different types NPT, BSPT, BSPP and Fitting" at bounding box center [478, 200] width 195 height 32
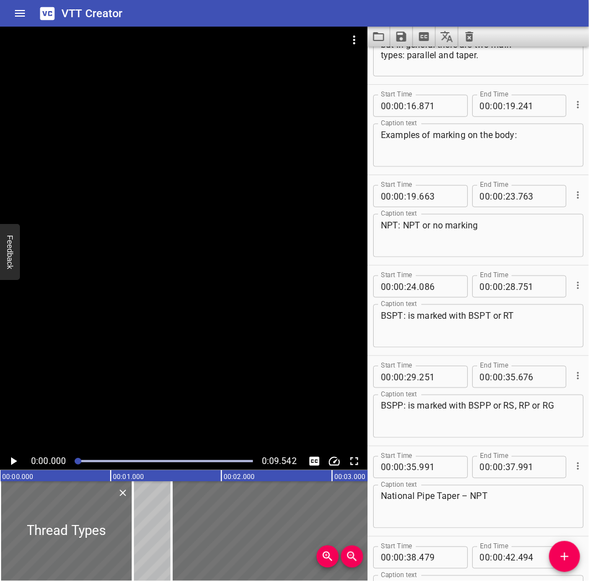
scroll to position [327, 0]
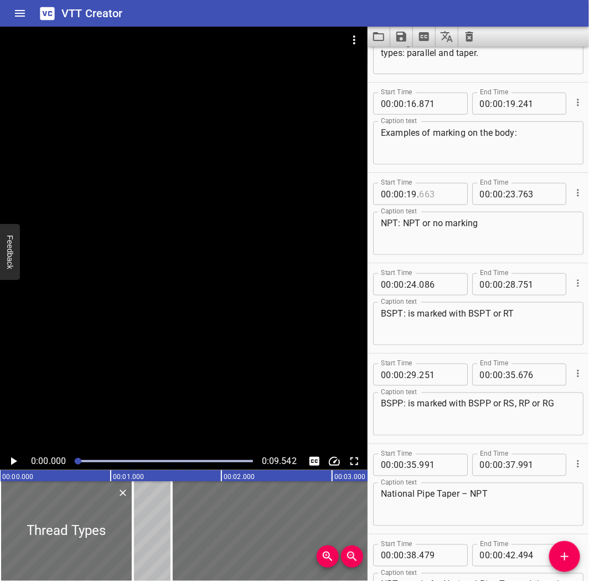
click at [441, 192] on input "number" at bounding box center [439, 194] width 40 height 22
type input "663"
click at [438, 467] on input "number" at bounding box center [439, 465] width 40 height 22
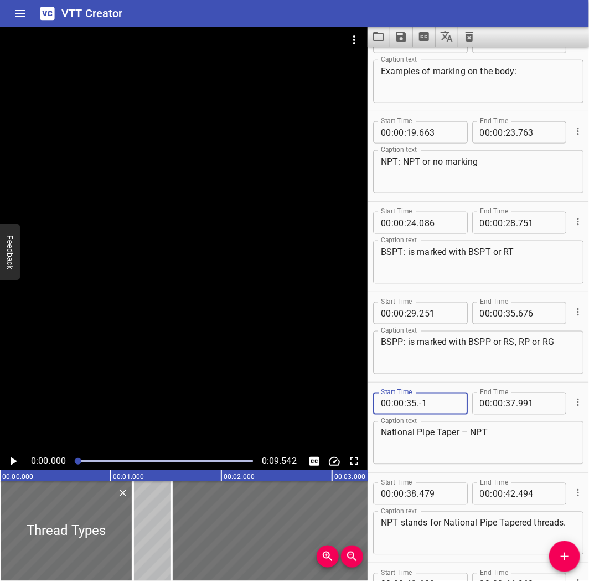
type input "-1"
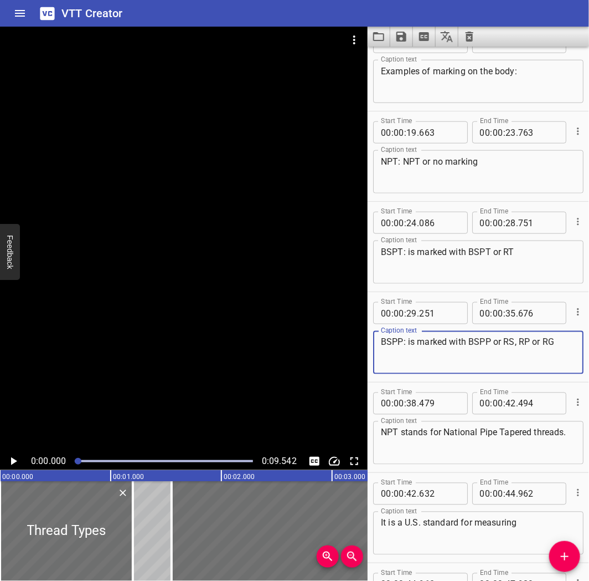
click at [441, 363] on textarea "BSPP: is marked with BSPP or RS, RP or RG" at bounding box center [478, 353] width 195 height 32
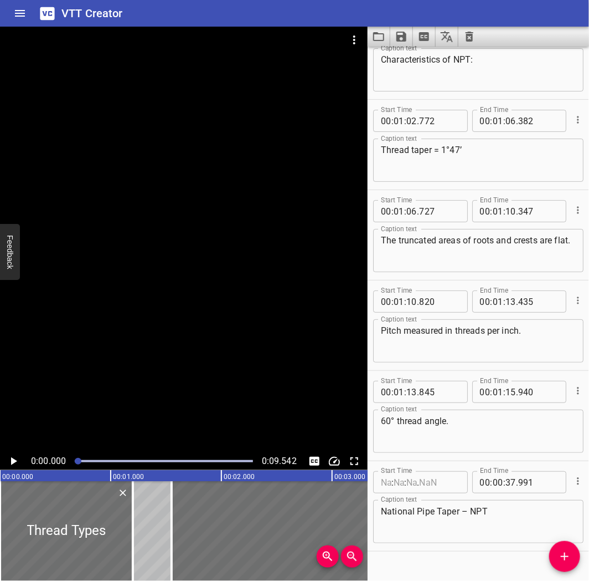
scroll to position [1312, 0]
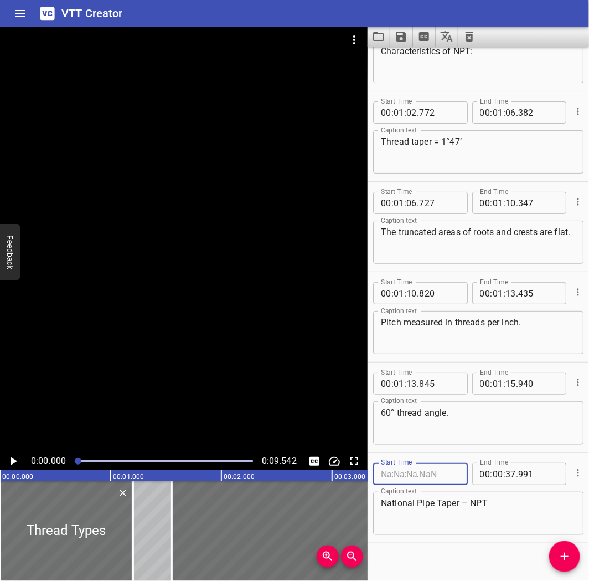
click at [408, 466] on input "number" at bounding box center [412, 474] width 11 height 22
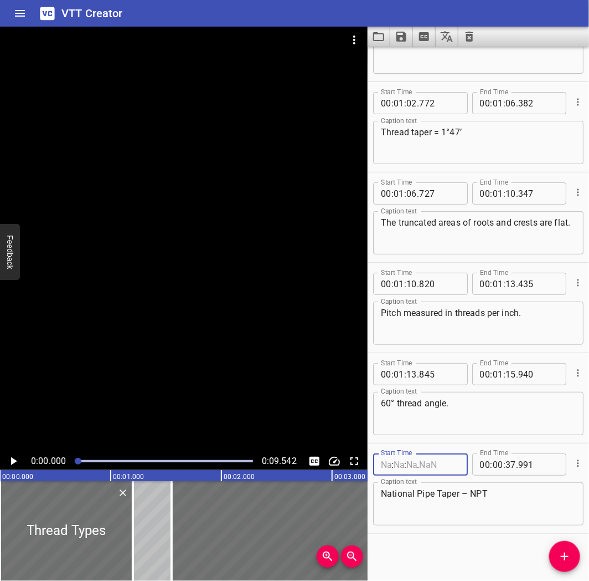
scroll to position [1322, 0]
click at [506, 438] on div "Start Time 00 : 01 : 13 . 845 Start Time End Time 00 : 01 : 15 . 940 End Time C…" at bounding box center [479, 397] width 222 height 90
click at [485, 468] on input "number" at bounding box center [485, 464] width 11 height 22
type input "00"
click at [384, 44] on button "Load captions from file" at bounding box center [379, 37] width 23 height 20
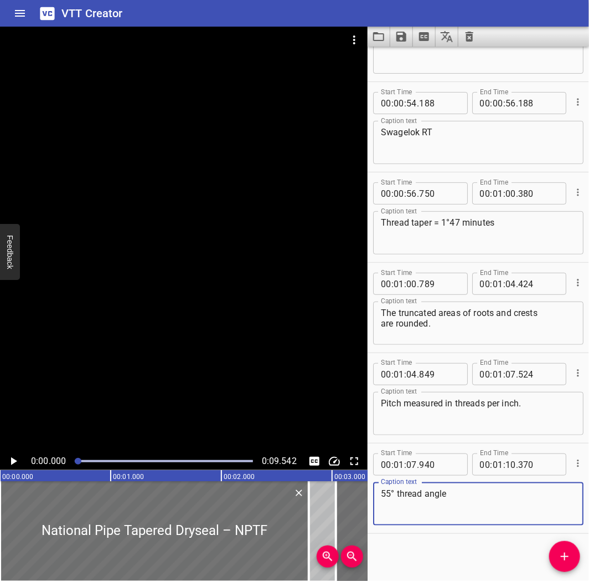
scroll to position [1413, 0]
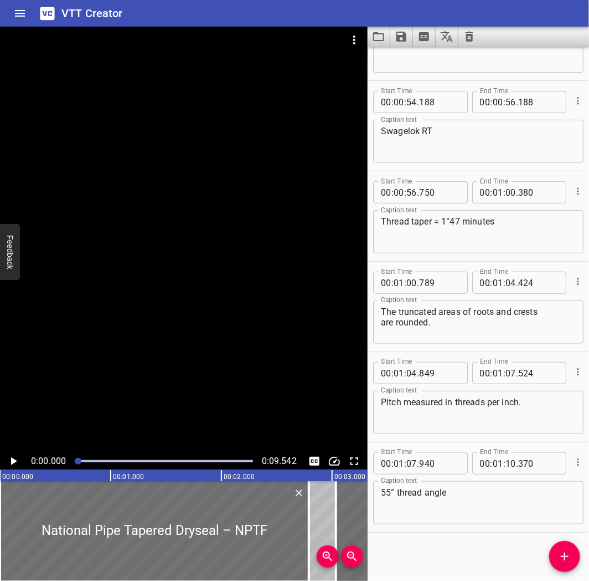
click at [471, 225] on textarea "Thread taper = 1°47 minutes" at bounding box center [478, 232] width 195 height 32
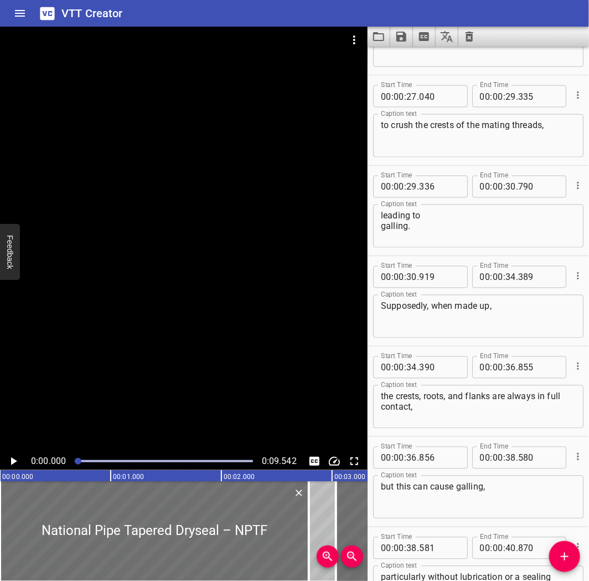
scroll to position [607, 0]
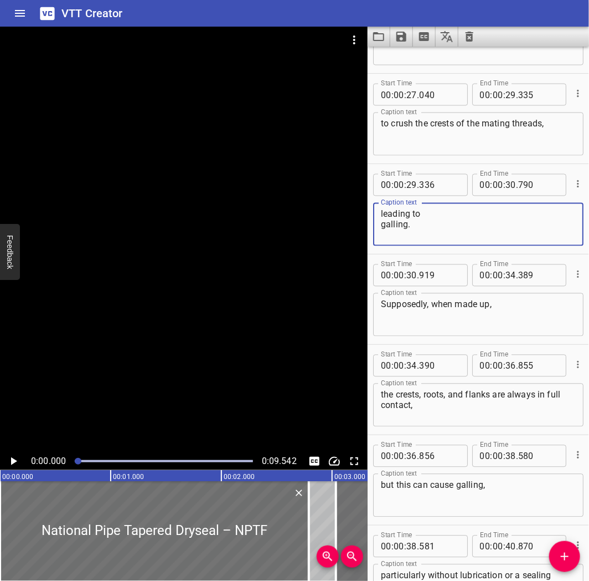
click at [475, 213] on textarea "leading to galling." at bounding box center [478, 225] width 195 height 32
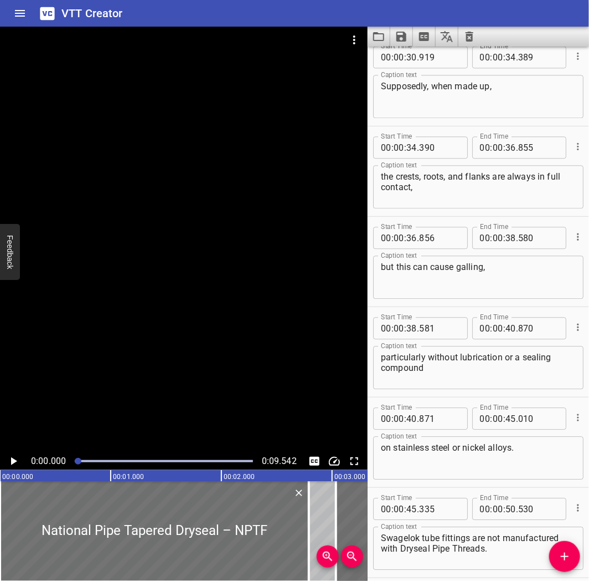
scroll to position [829, 0]
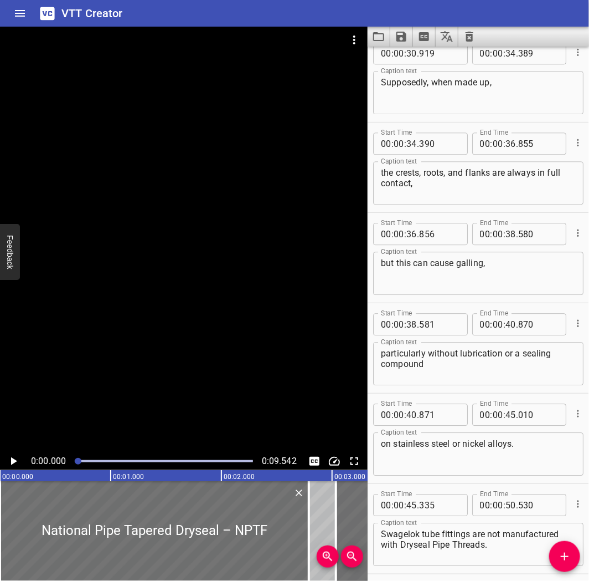
type textarea "leading to galling."
click at [383, 34] on icon "Load captions from file" at bounding box center [378, 36] width 11 height 9
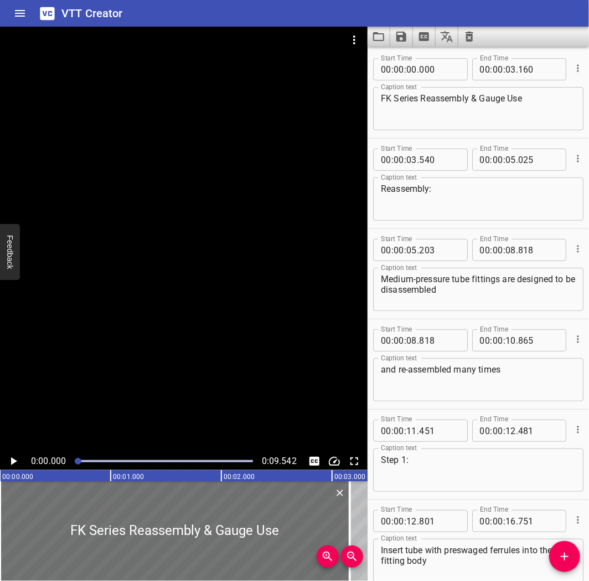
scroll to position [0, 0]
click at [372, 36] on icon "Load captions from file" at bounding box center [378, 36] width 13 height 13
click at [346, 156] on div at bounding box center [184, 239] width 368 height 425
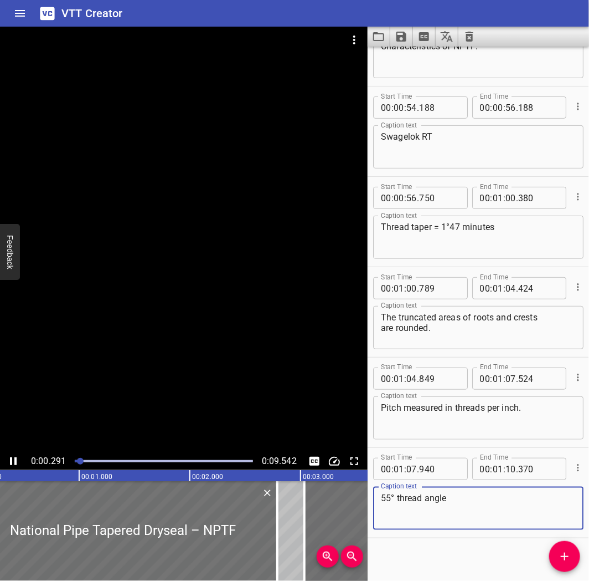
scroll to position [1413, 0]
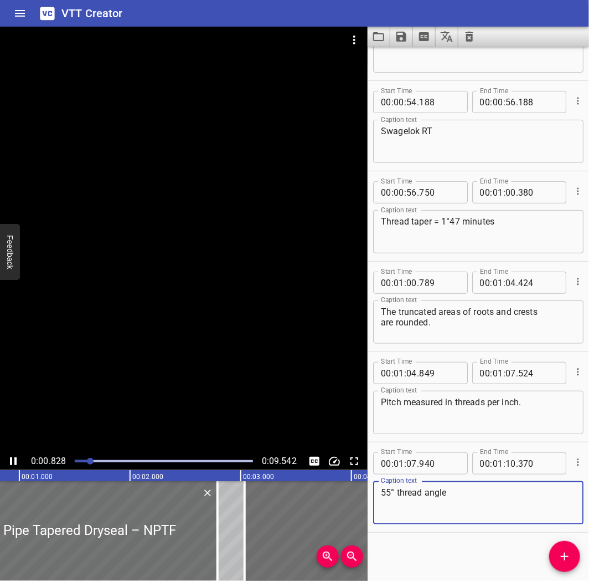
click at [195, 305] on div at bounding box center [184, 239] width 368 height 425
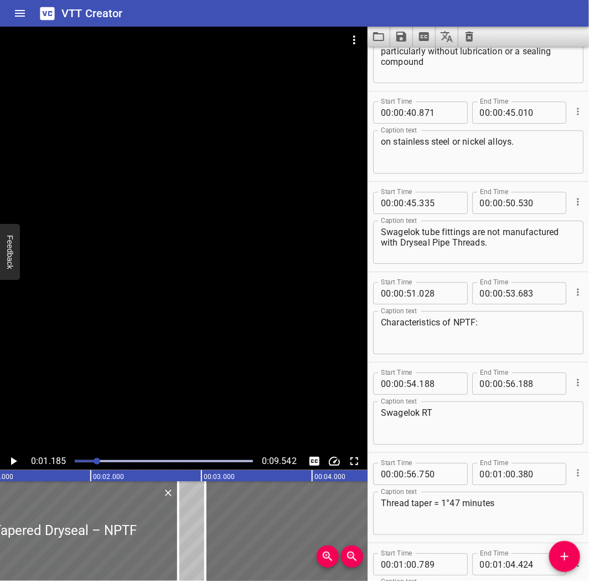
scroll to position [1122, 0]
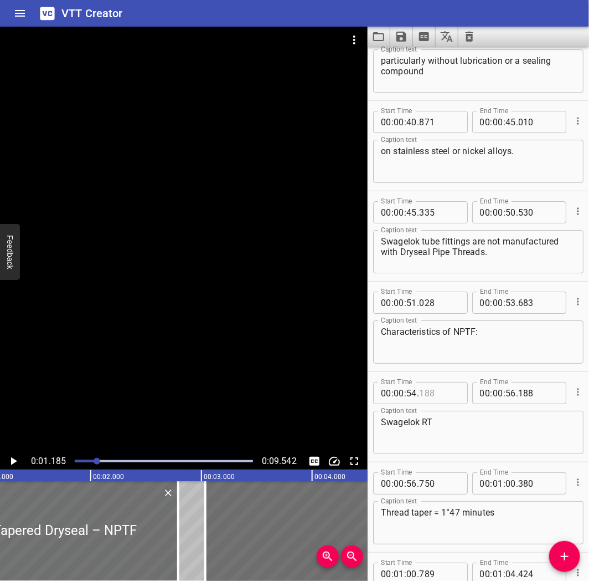
click at [446, 396] on input "number" at bounding box center [439, 393] width 40 height 22
type input "188"
click at [488, 340] on textarea "Characteristics of NPTF:" at bounding box center [478, 342] width 195 height 32
click at [487, 263] on textarea "Swagelok tube fittings are not manufactured with Dryseal Pipe Threads." at bounding box center [478, 252] width 195 height 32
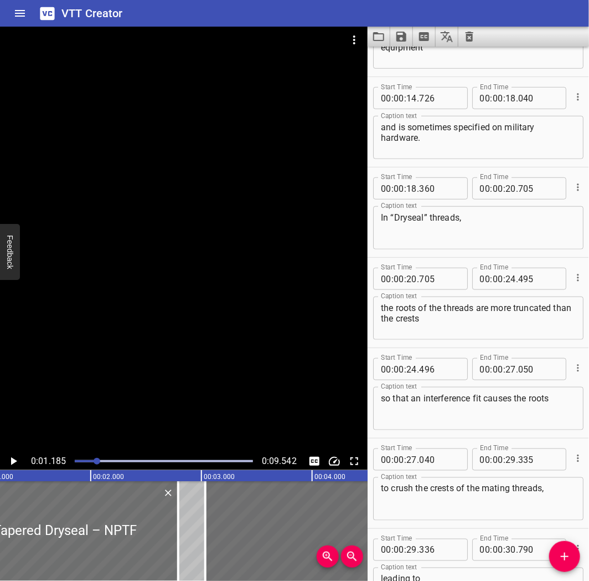
scroll to position [219, 0]
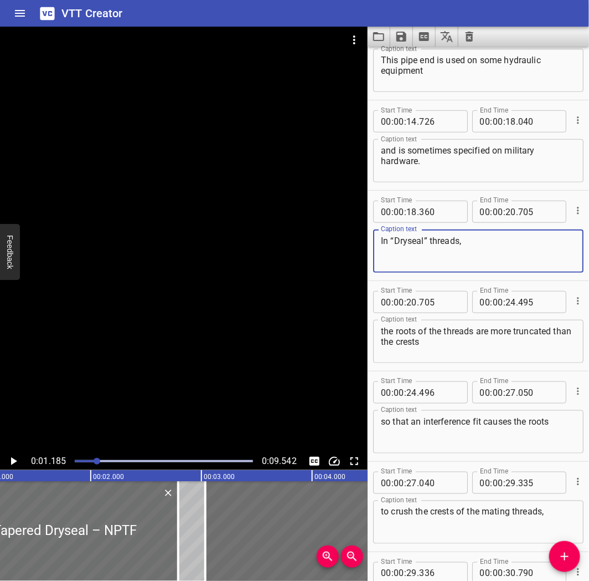
click at [479, 244] on textarea "In “Dryseal” threads," at bounding box center [478, 251] width 195 height 32
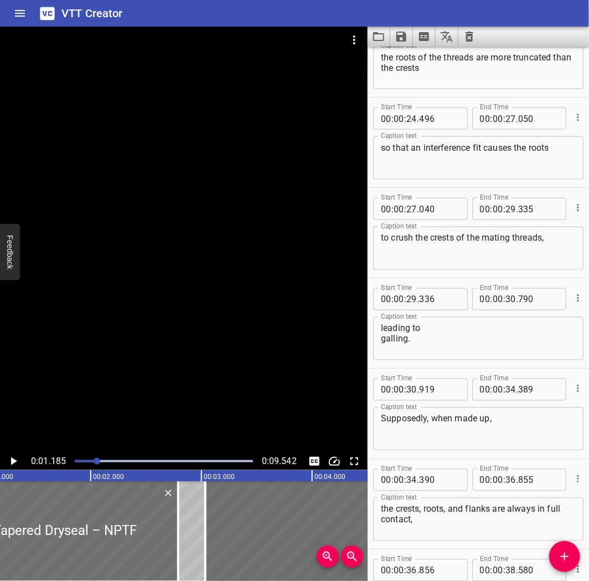
scroll to position [0, 0]
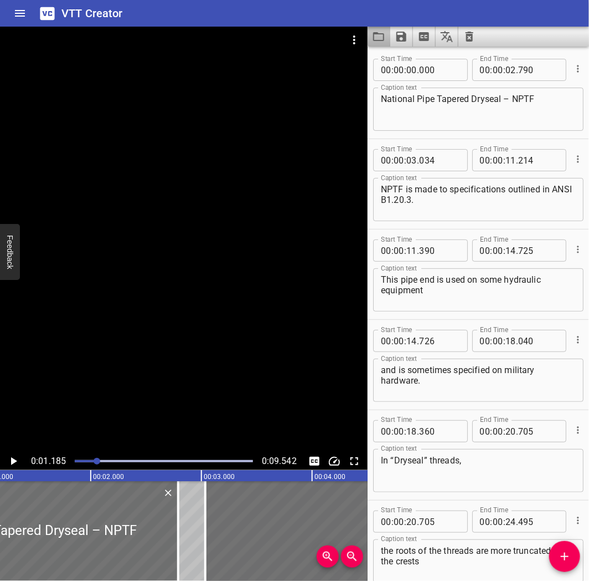
click at [370, 35] on button "Load captions from file" at bounding box center [379, 37] width 23 height 20
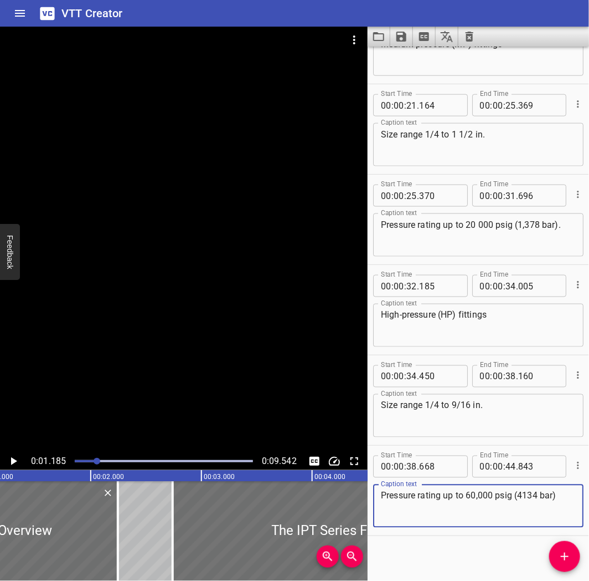
scroll to position [419, 0]
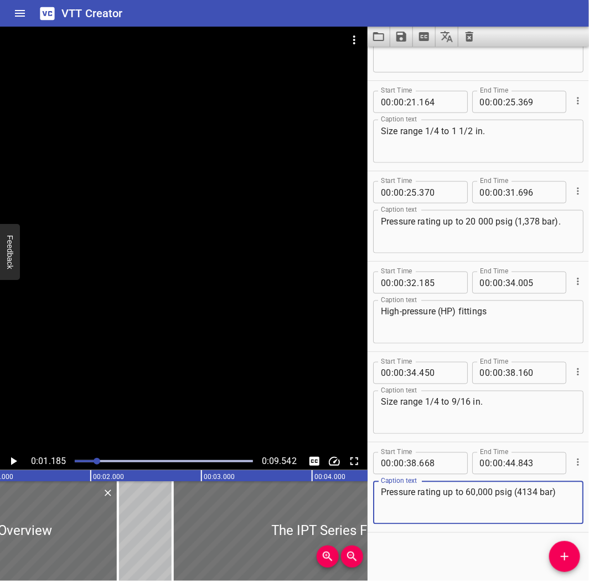
click at [373, 42] on icon "Load captions from file" at bounding box center [378, 36] width 13 height 13
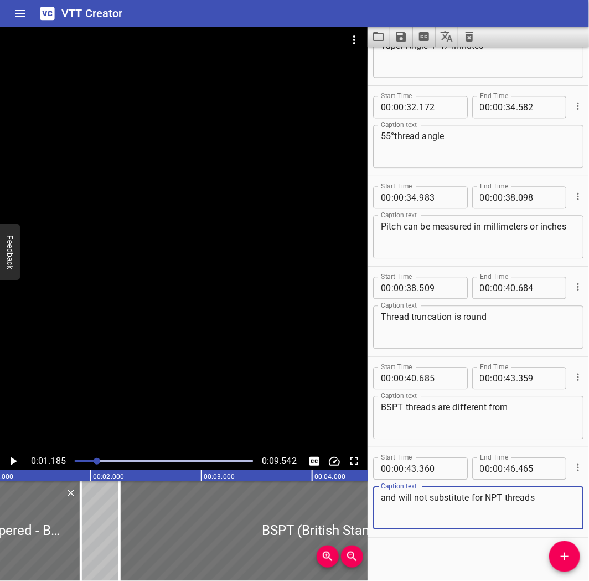
scroll to position [780, 0]
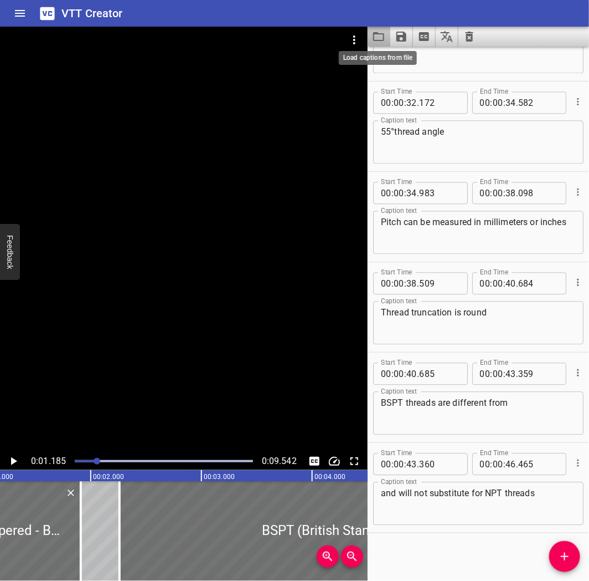
click at [384, 35] on icon "Load captions from file" at bounding box center [378, 36] width 11 height 9
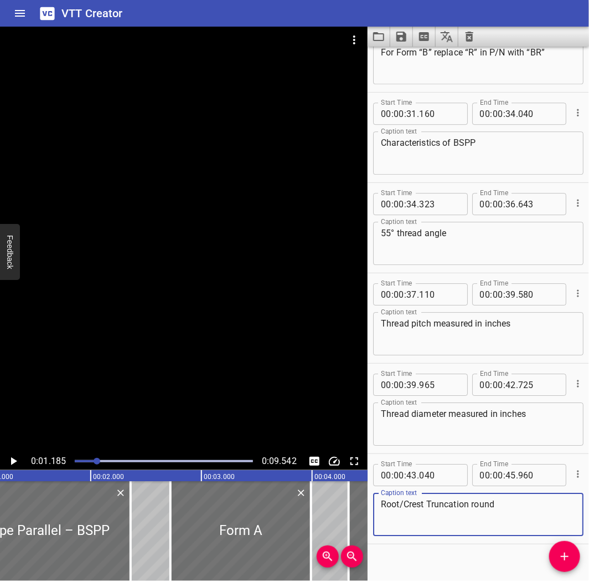
scroll to position [961, 0]
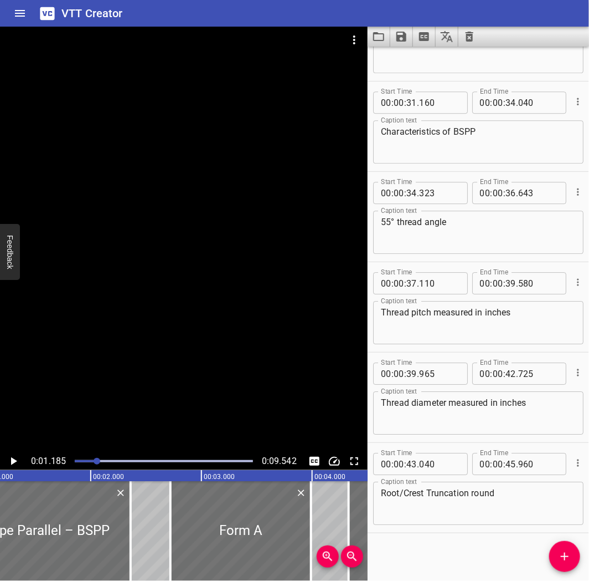
click at [378, 42] on icon "Load captions from file" at bounding box center [378, 36] width 13 height 13
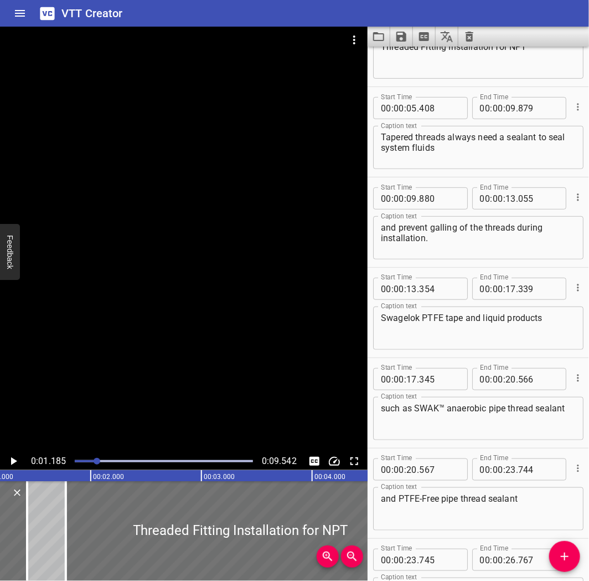
scroll to position [0, 0]
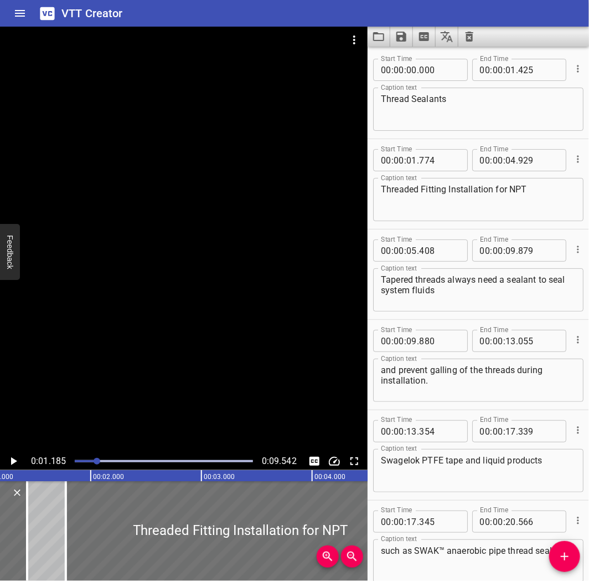
click at [410, 193] on textarea "Threaded Fitting Installation for NPT" at bounding box center [478, 200] width 195 height 32
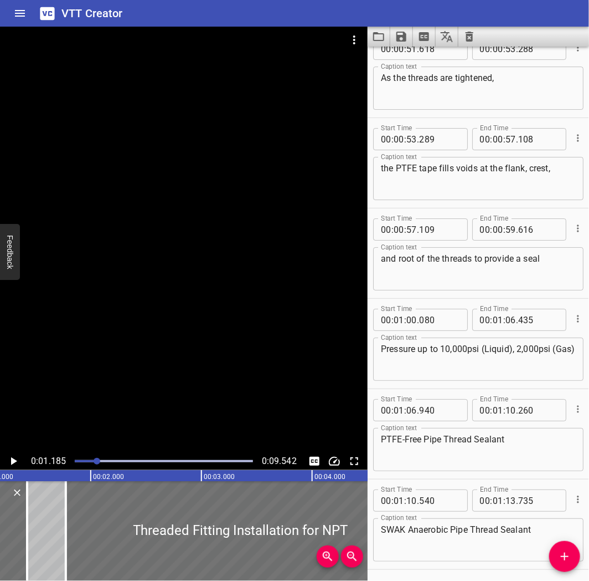
scroll to position [1212, 0]
